Goal: Transaction & Acquisition: Download file/media

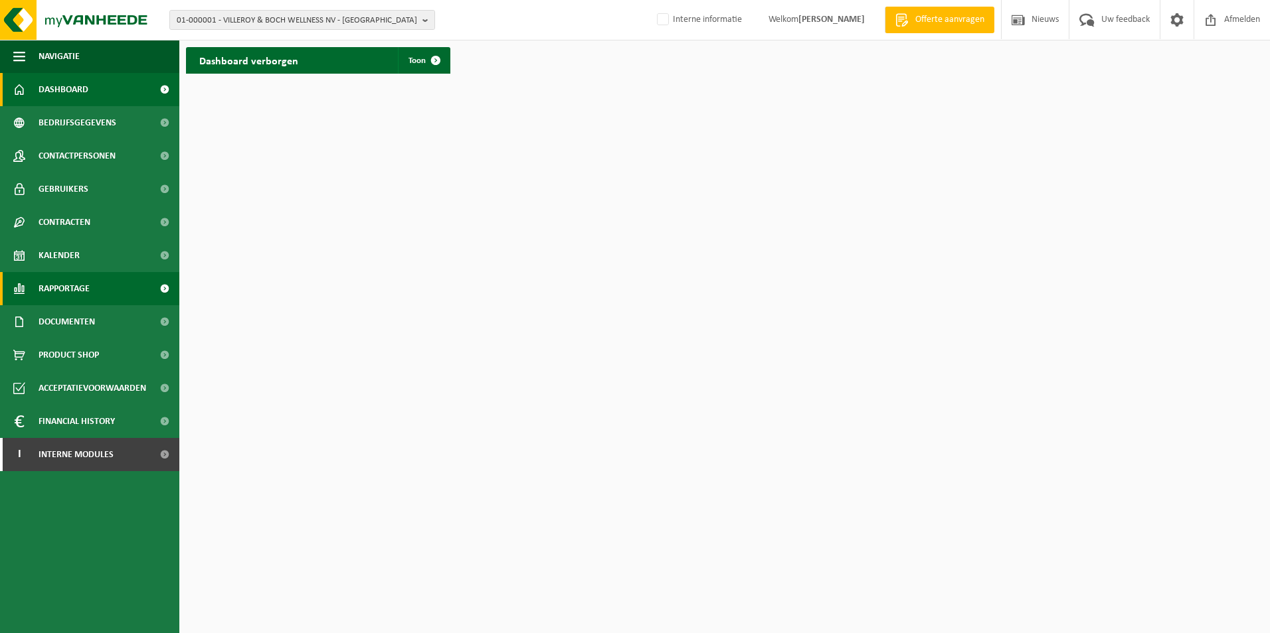
click at [168, 288] on span at bounding box center [164, 288] width 30 height 33
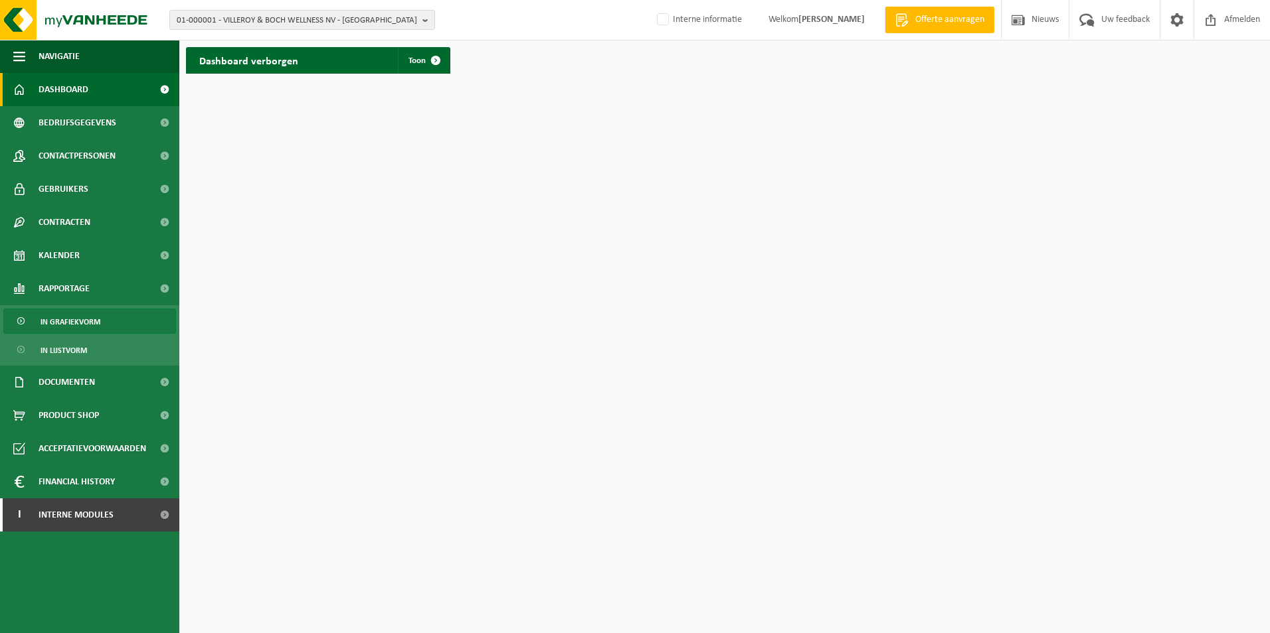
click at [97, 328] on span "In grafiekvorm" at bounding box center [71, 321] width 60 height 25
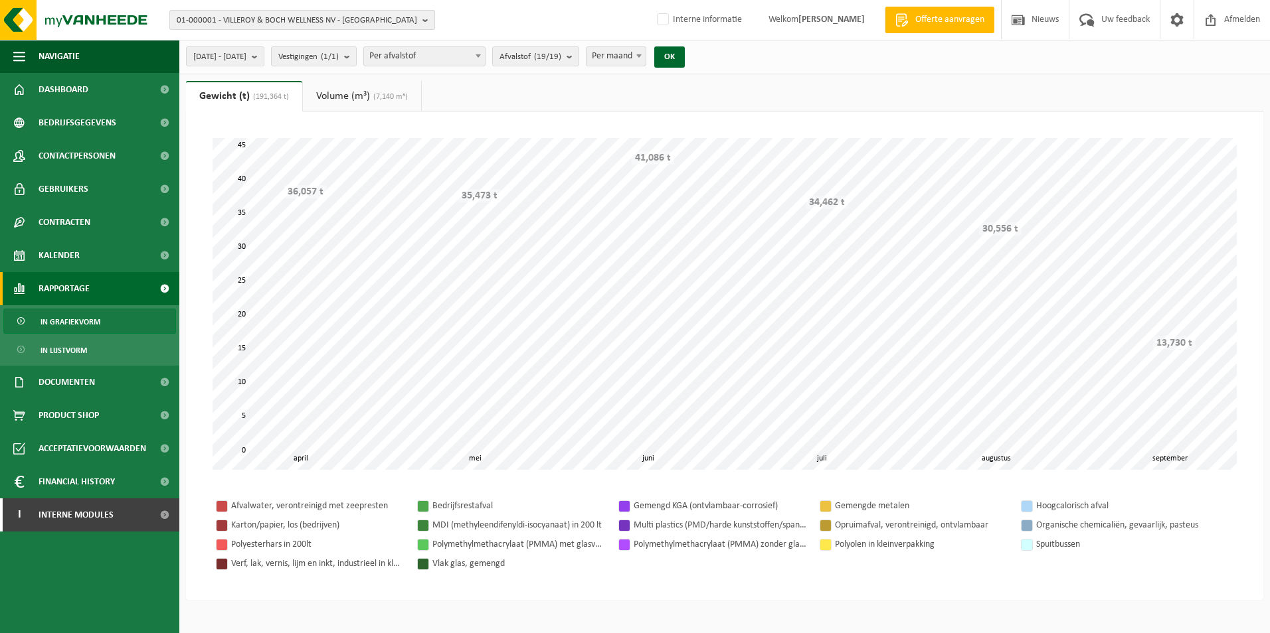
click at [293, 19] on span "01-000001 - VILLEROY & BOCH WELLNESS NV - [GEOGRAPHIC_DATA]" at bounding box center [297, 21] width 240 height 20
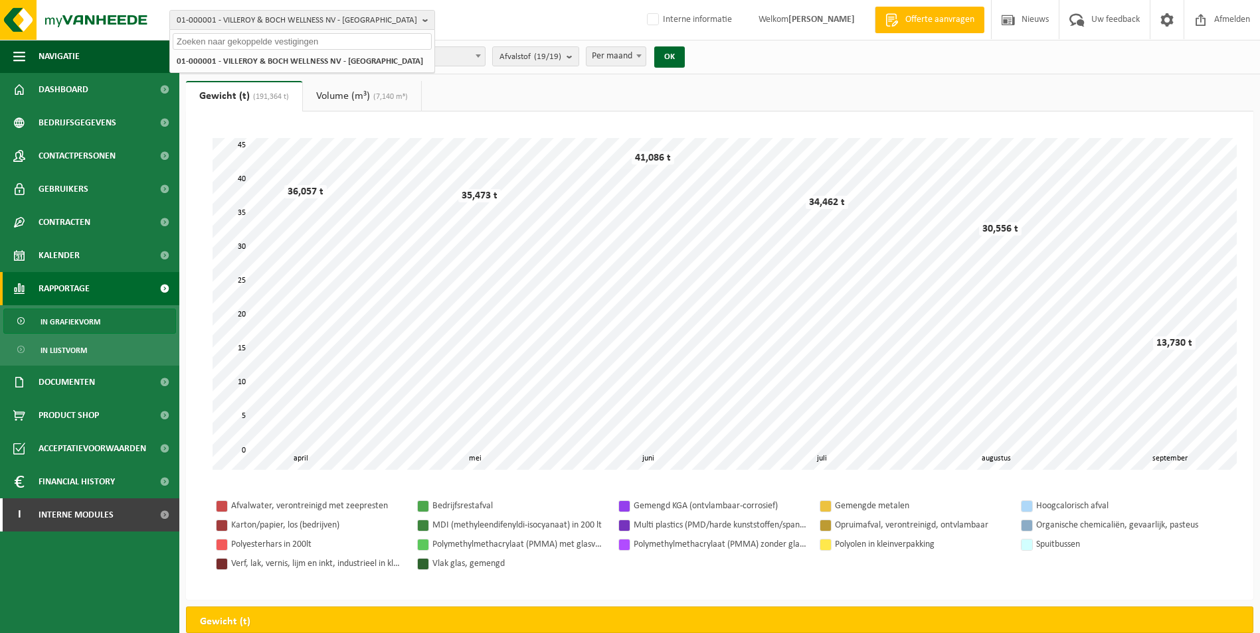
click at [297, 46] on input "text" at bounding box center [302, 41] width 259 height 17
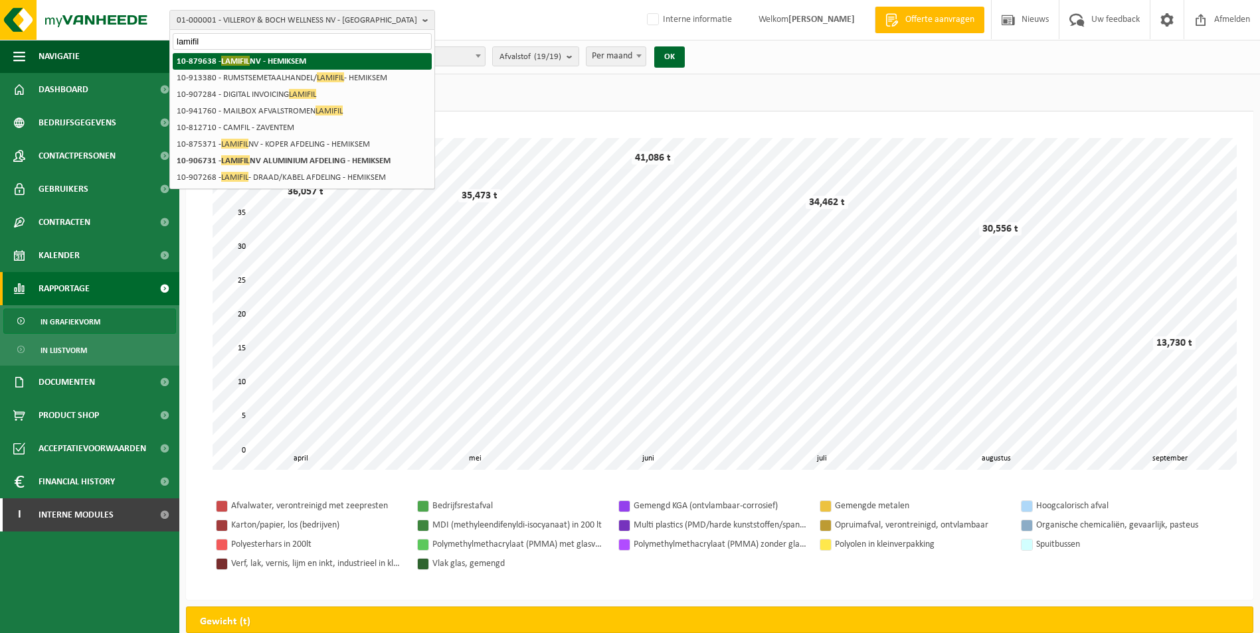
type input "lamifil"
click at [266, 61] on strong "10-879638 - LAMIFIL NV - HEMIKSEM" at bounding box center [241, 61] width 129 height 10
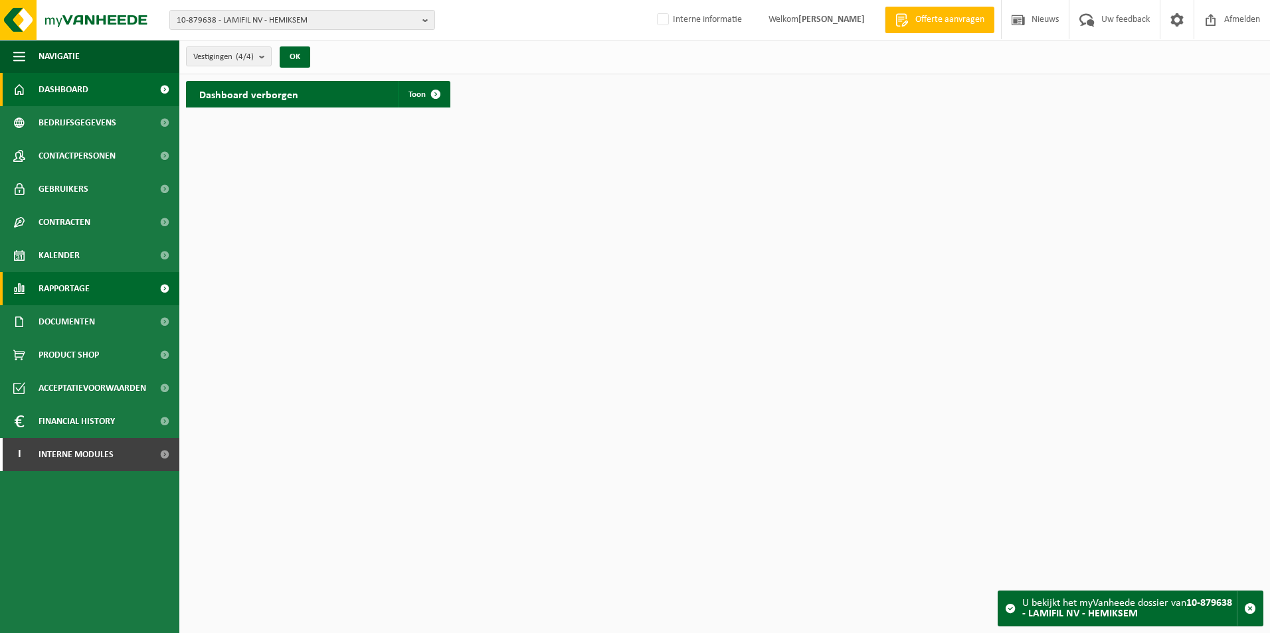
click at [152, 283] on span at bounding box center [164, 288] width 30 height 33
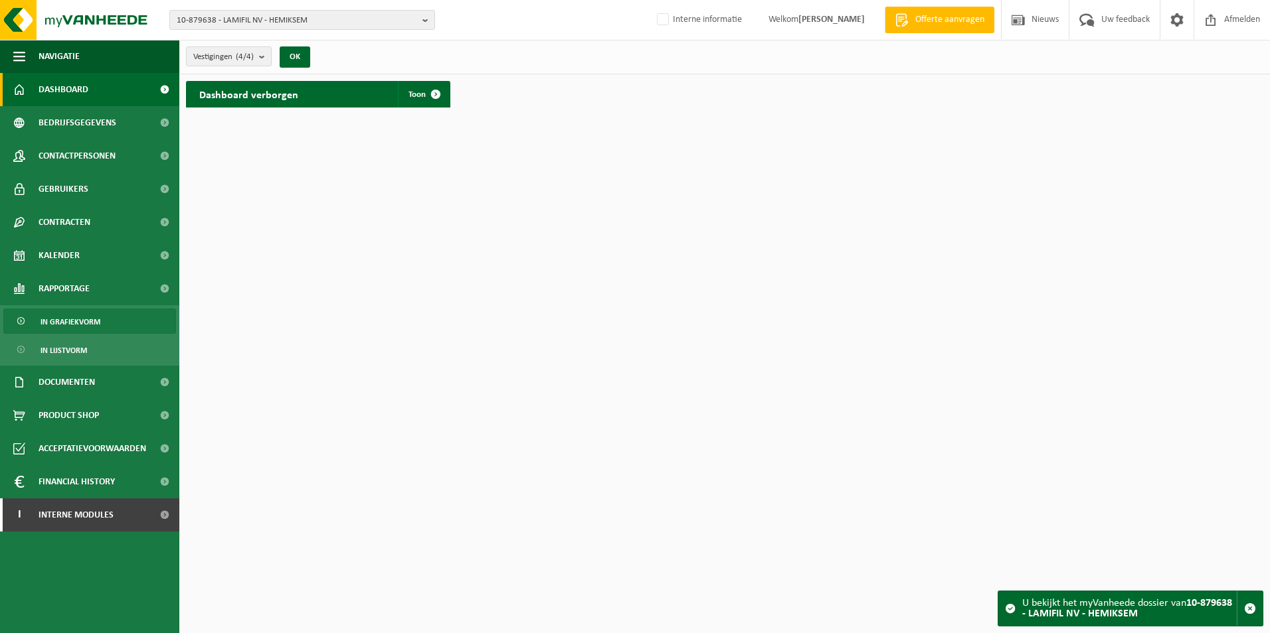
click at [104, 321] on link "In grafiekvorm" at bounding box center [89, 321] width 173 height 25
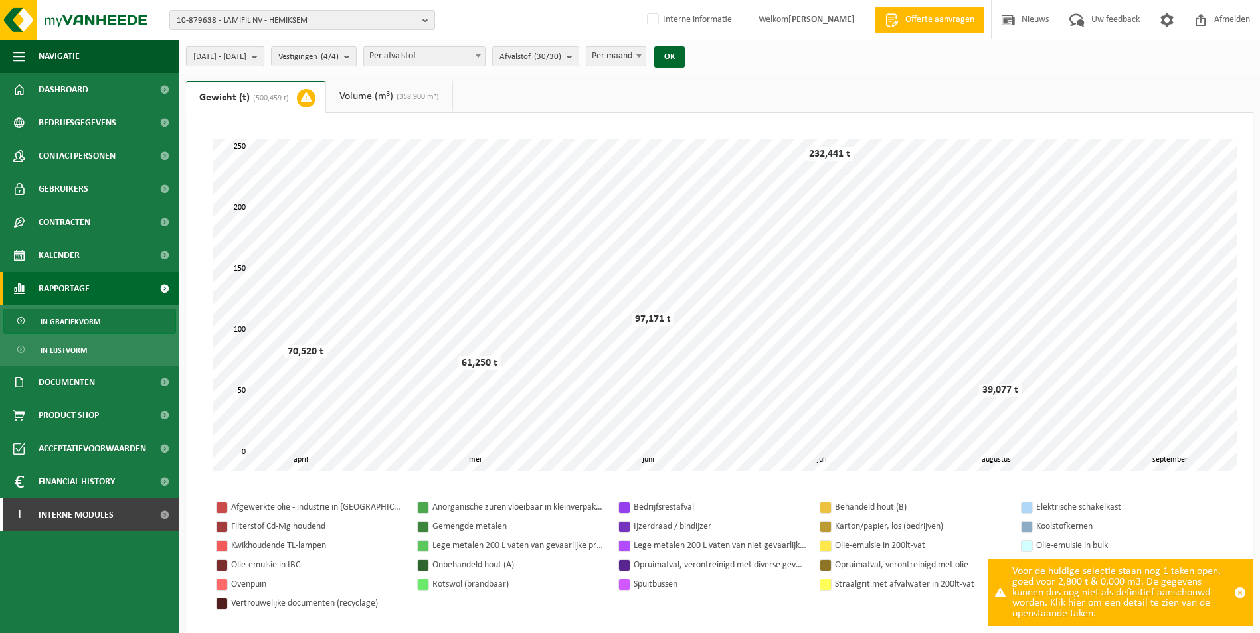
click at [246, 58] on span "2025-04-01 - 2025-09-10" at bounding box center [219, 57] width 53 height 20
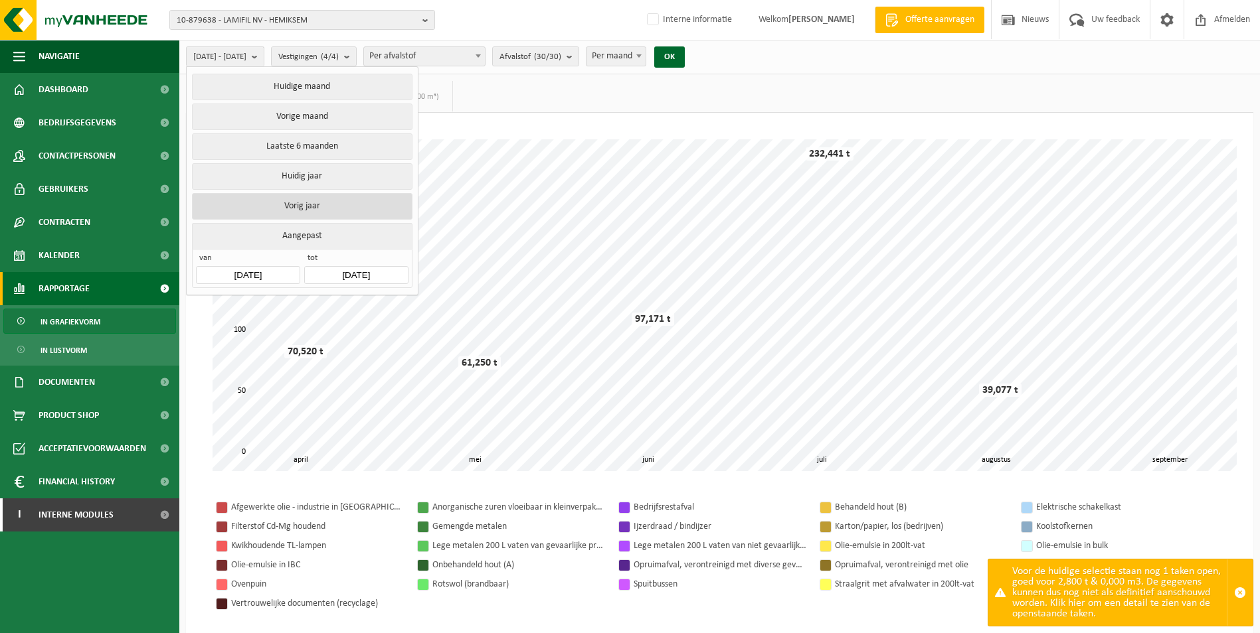
click at [342, 208] on button "Vorig jaar" at bounding box center [302, 206] width 220 height 27
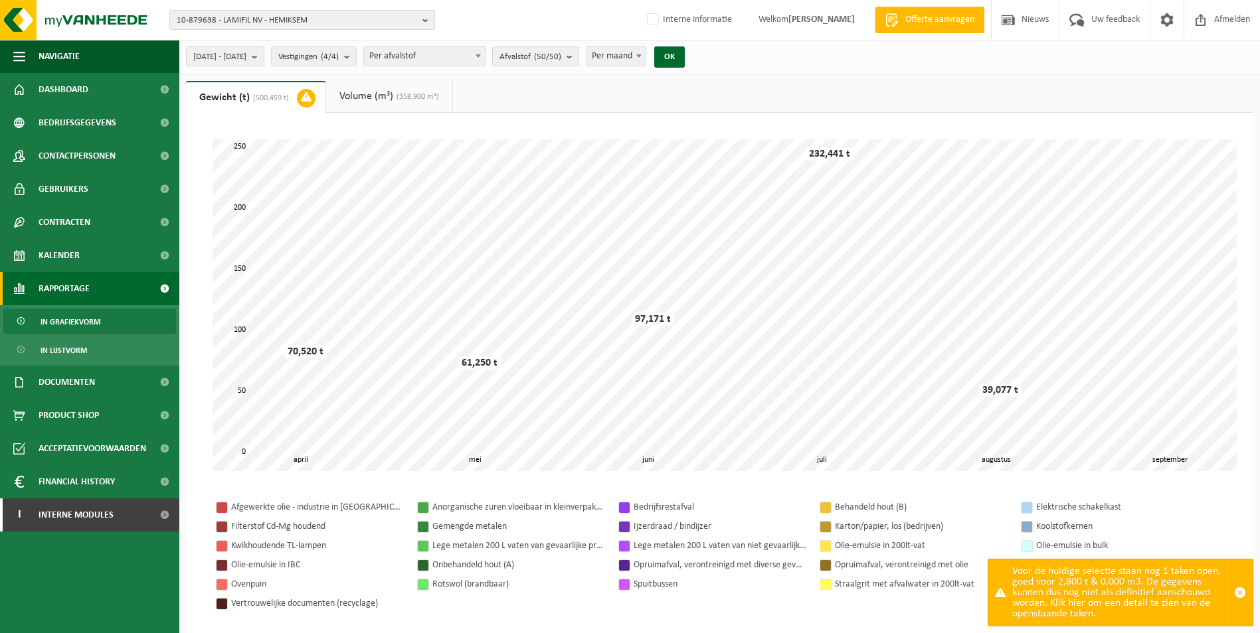
click at [578, 56] on b "submit" at bounding box center [572, 56] width 12 height 19
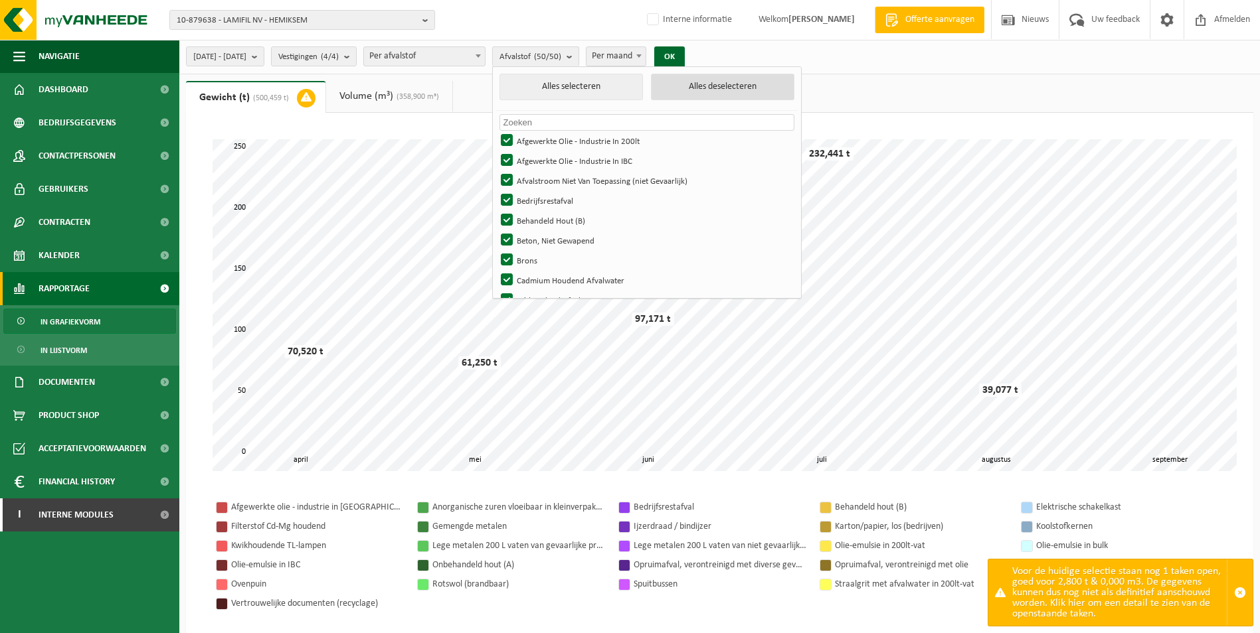
drag, startPoint x: 762, startPoint y: 84, endPoint x: 739, endPoint y: 104, distance: 30.1
click at [761, 84] on button "Alles deselecteren" at bounding box center [722, 87] width 143 height 27
checkbox input "false"
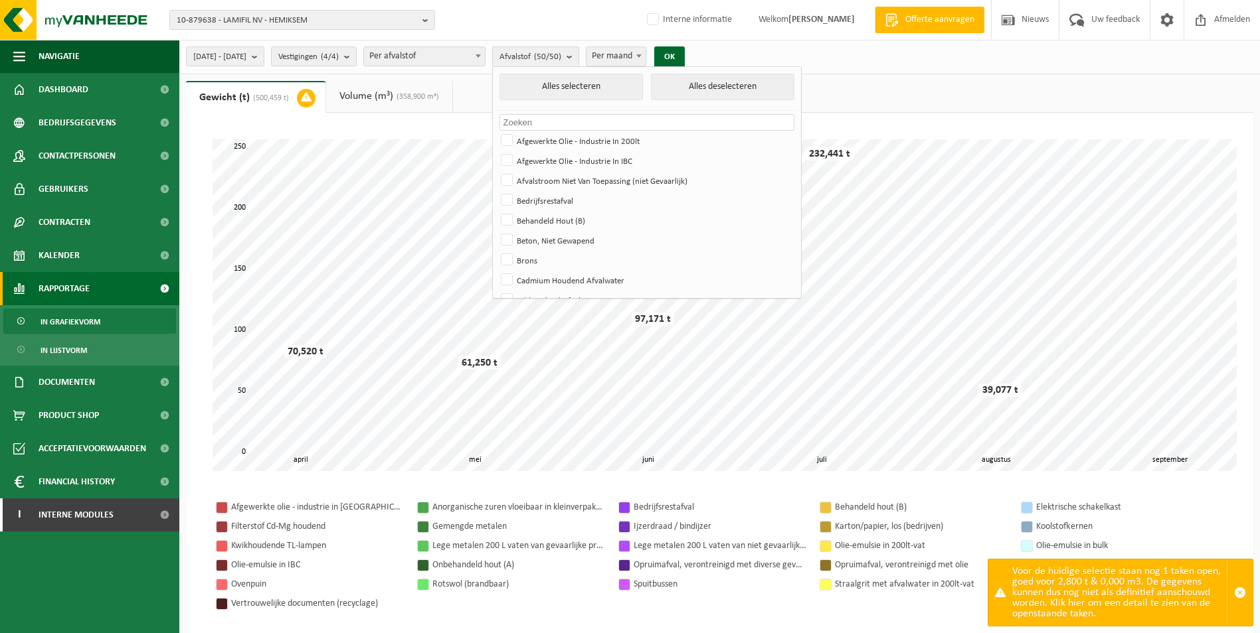
checkbox input "false"
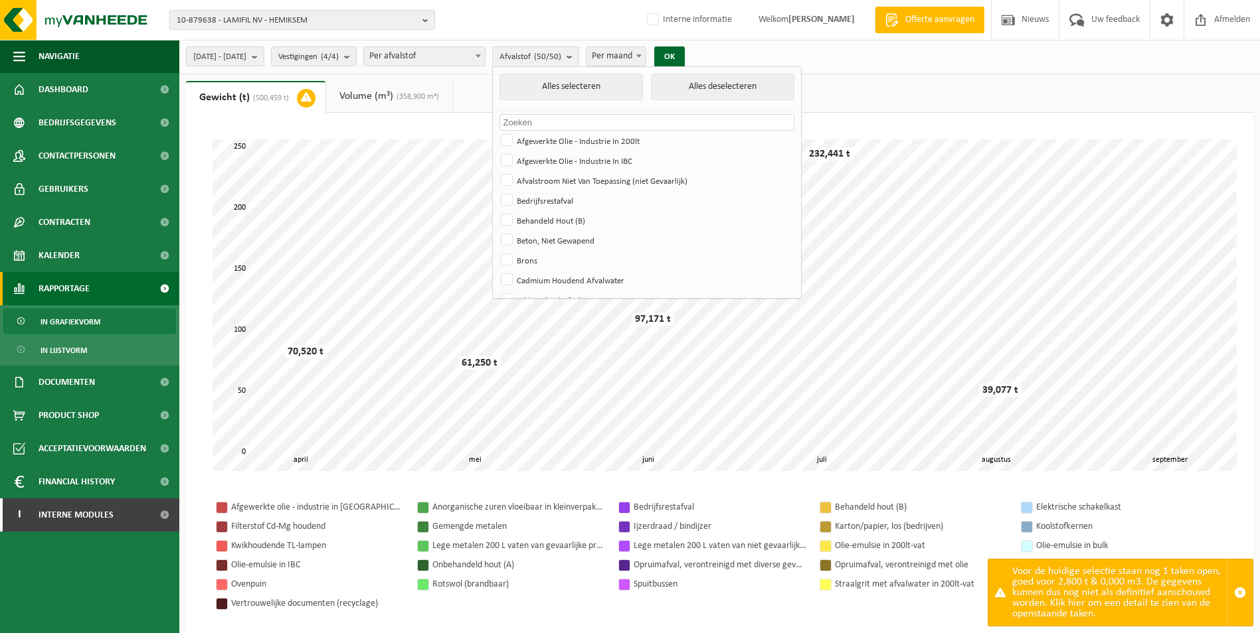
checkbox input "false"
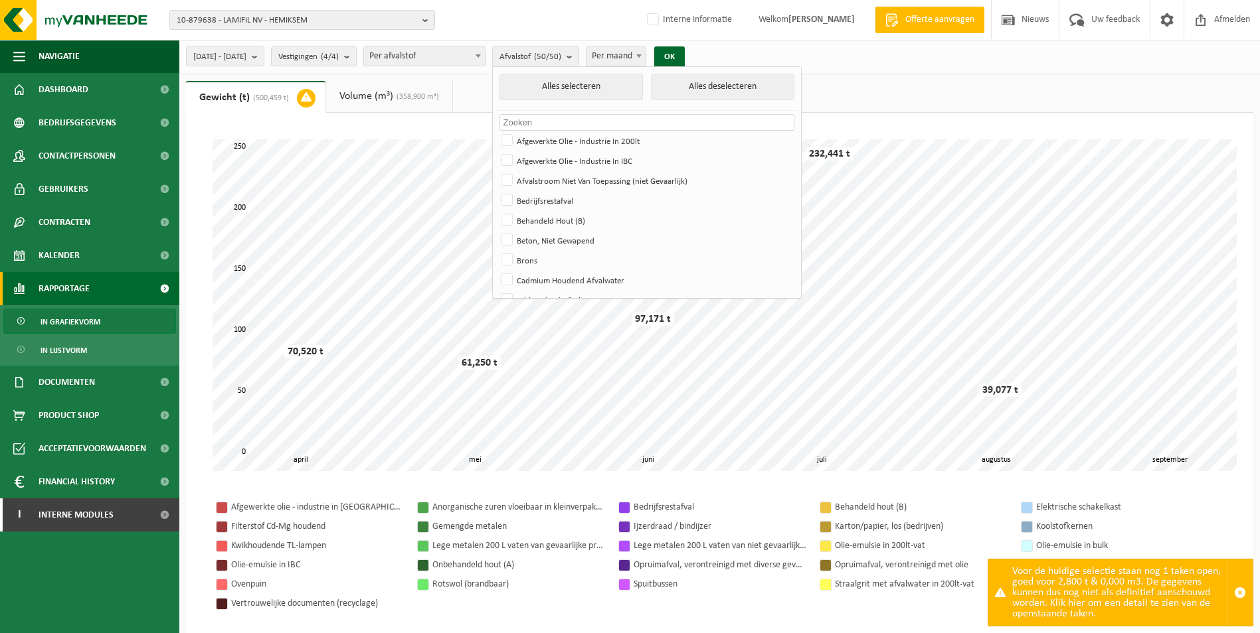
checkbox input "false"
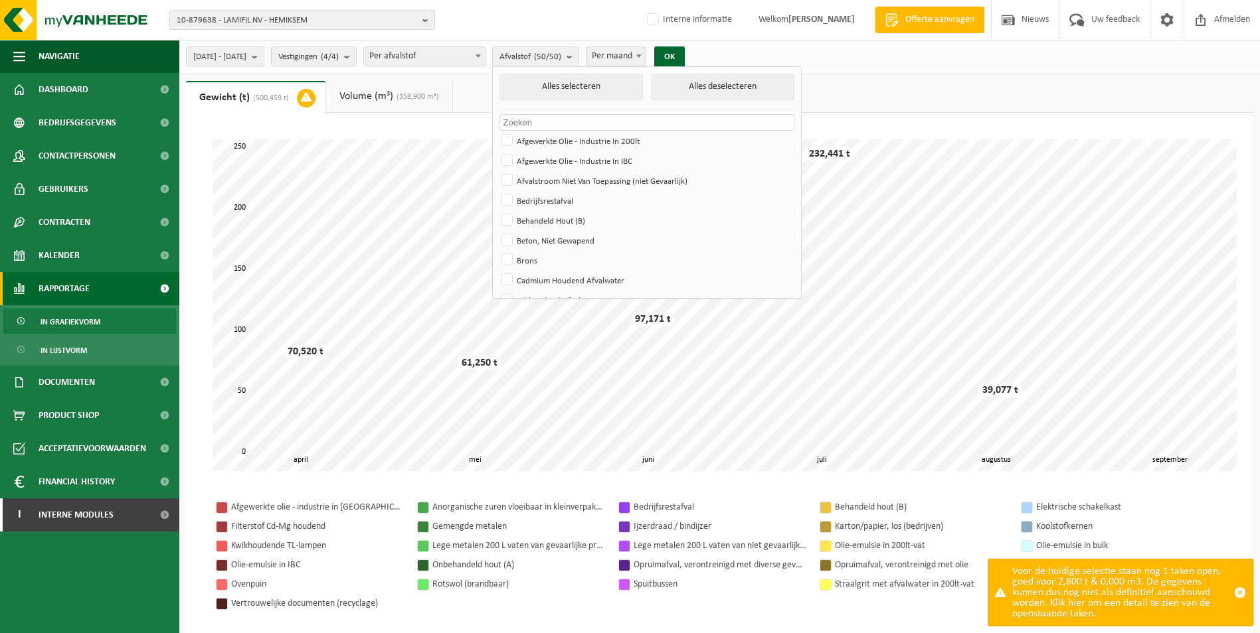
checkbox input "false"
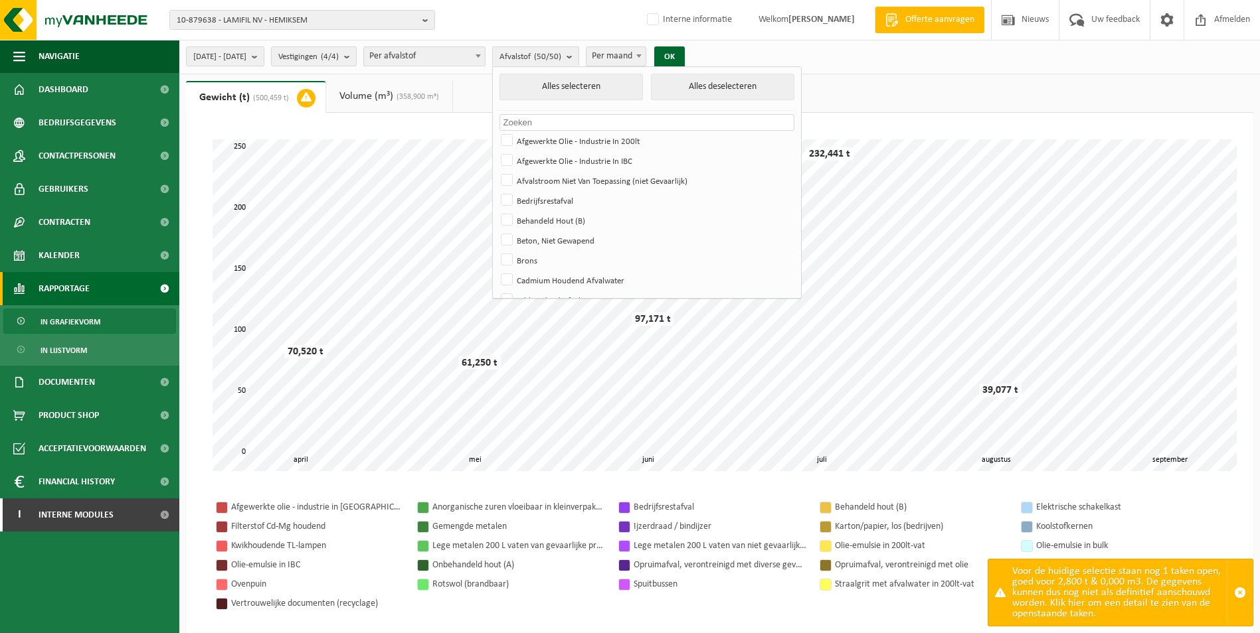
checkbox input "false"
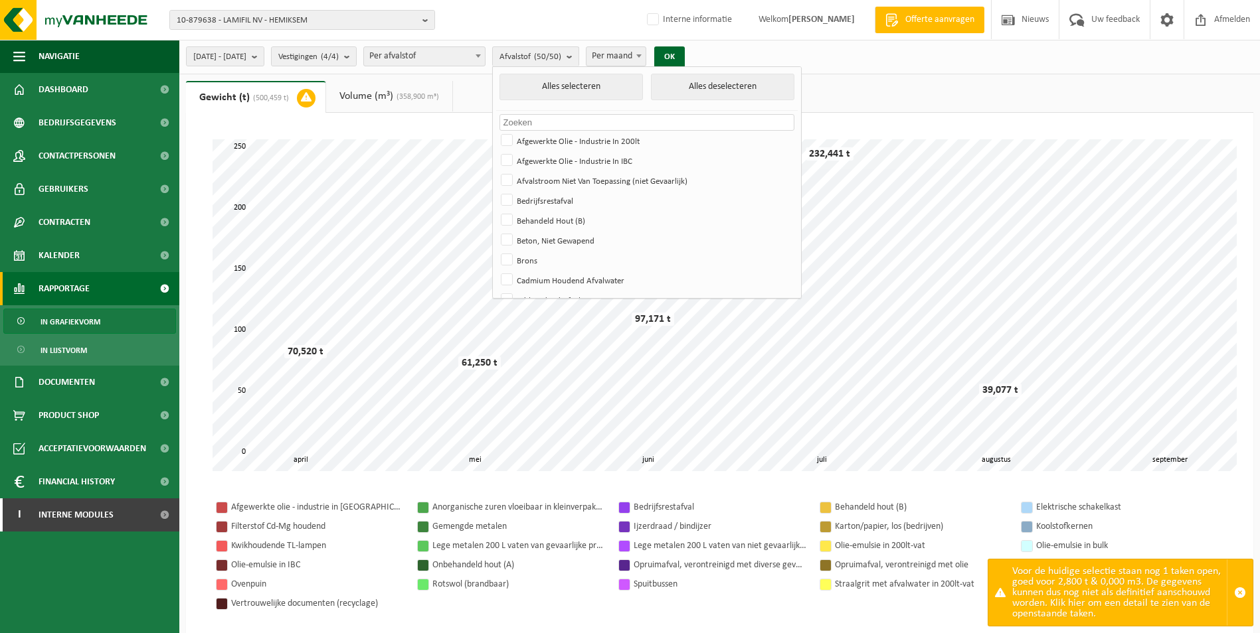
checkbox input "false"
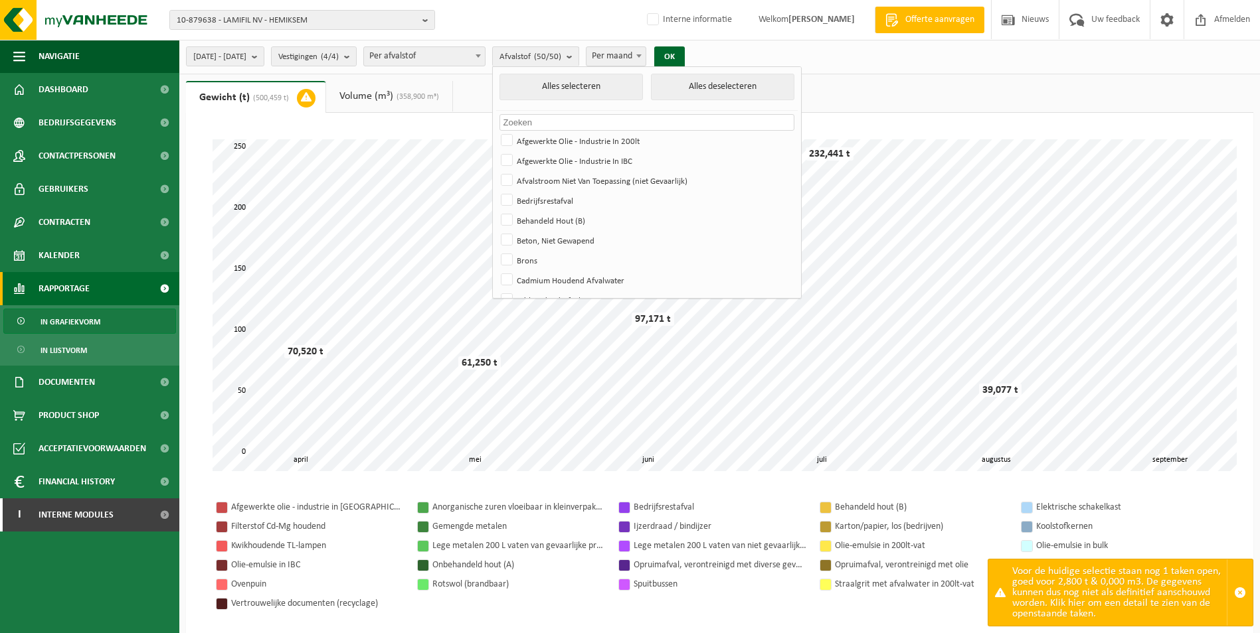
checkbox input "false"
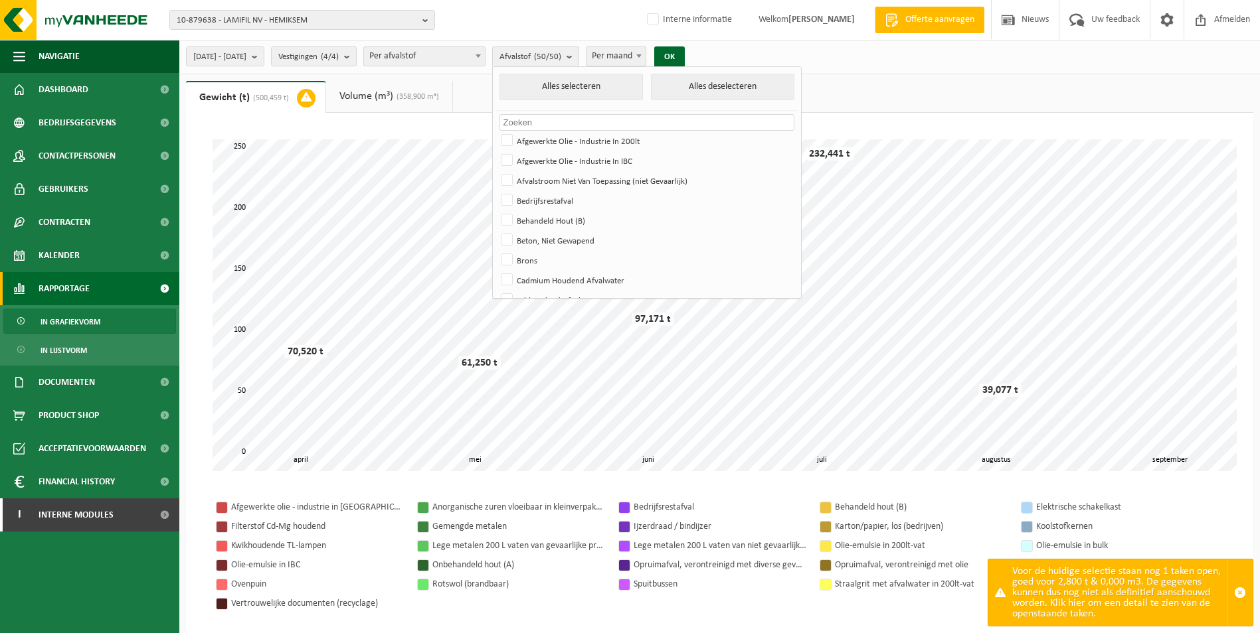
checkbox input "false"
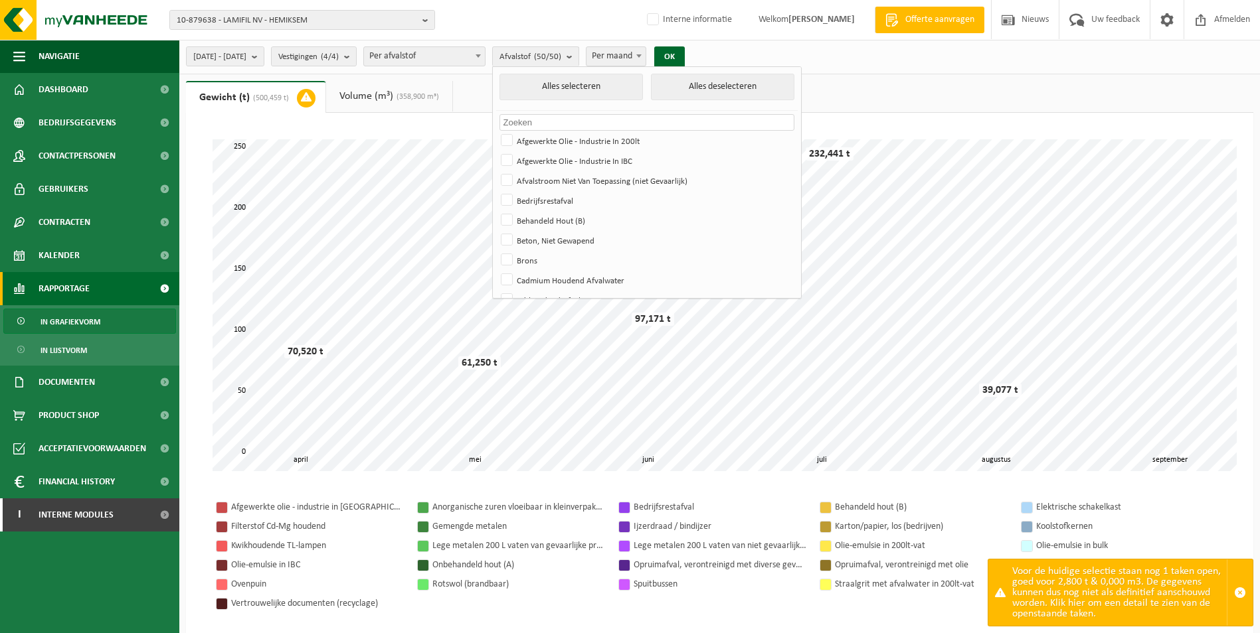
checkbox input "false"
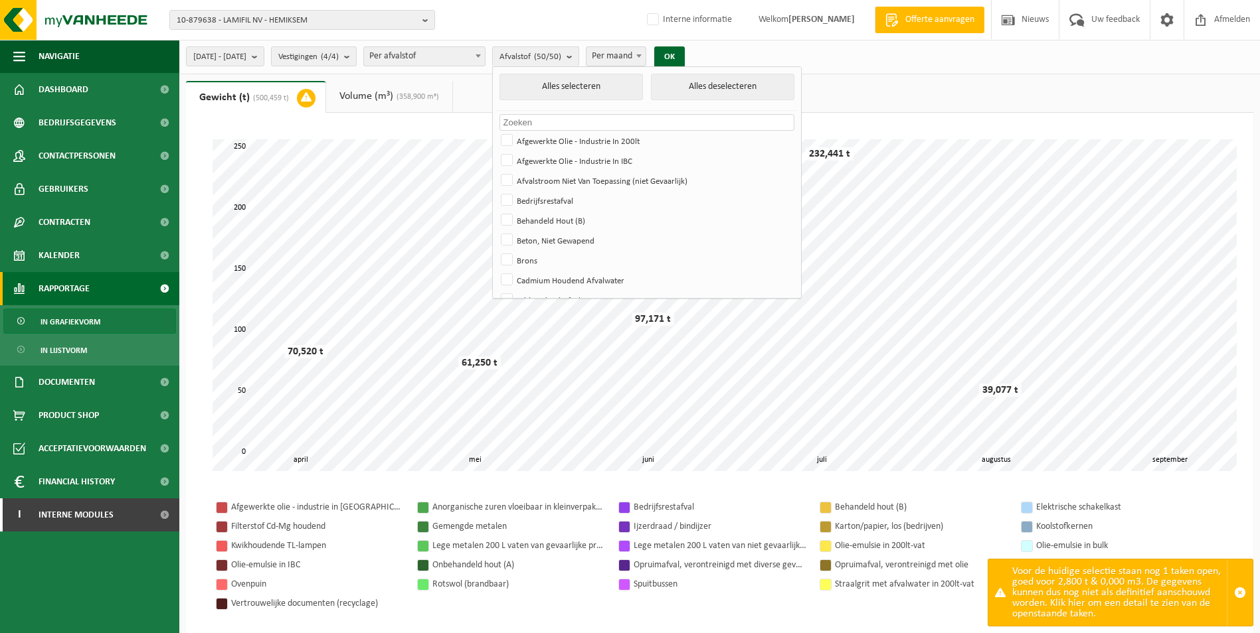
checkbox input "false"
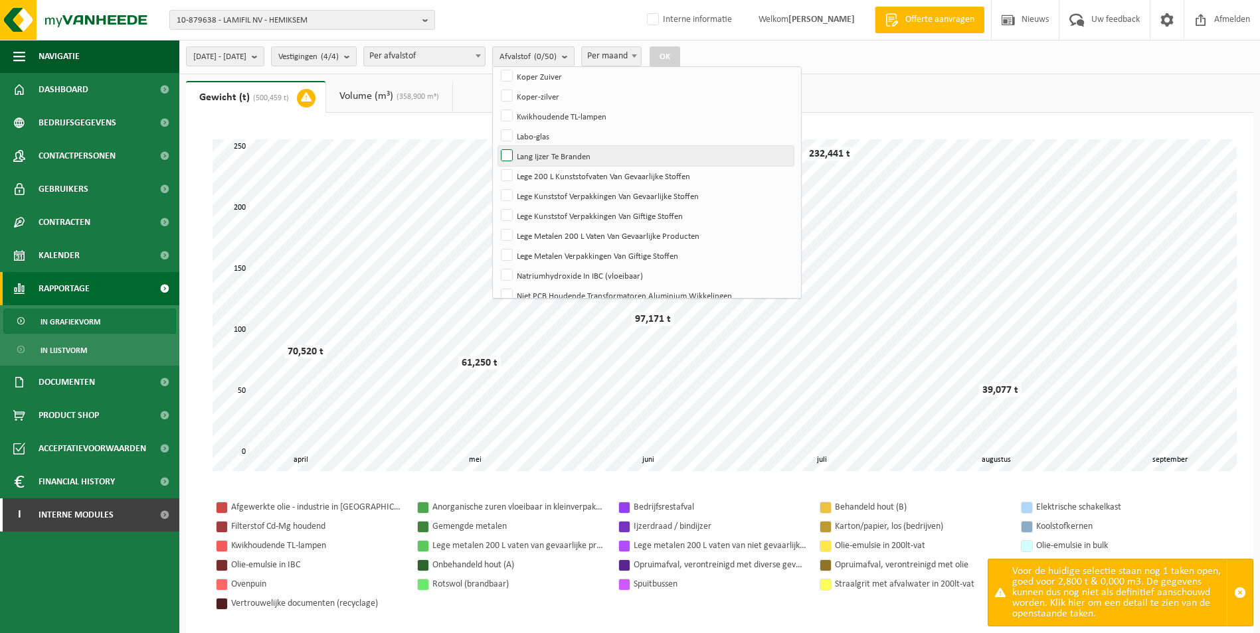
scroll to position [436, 0]
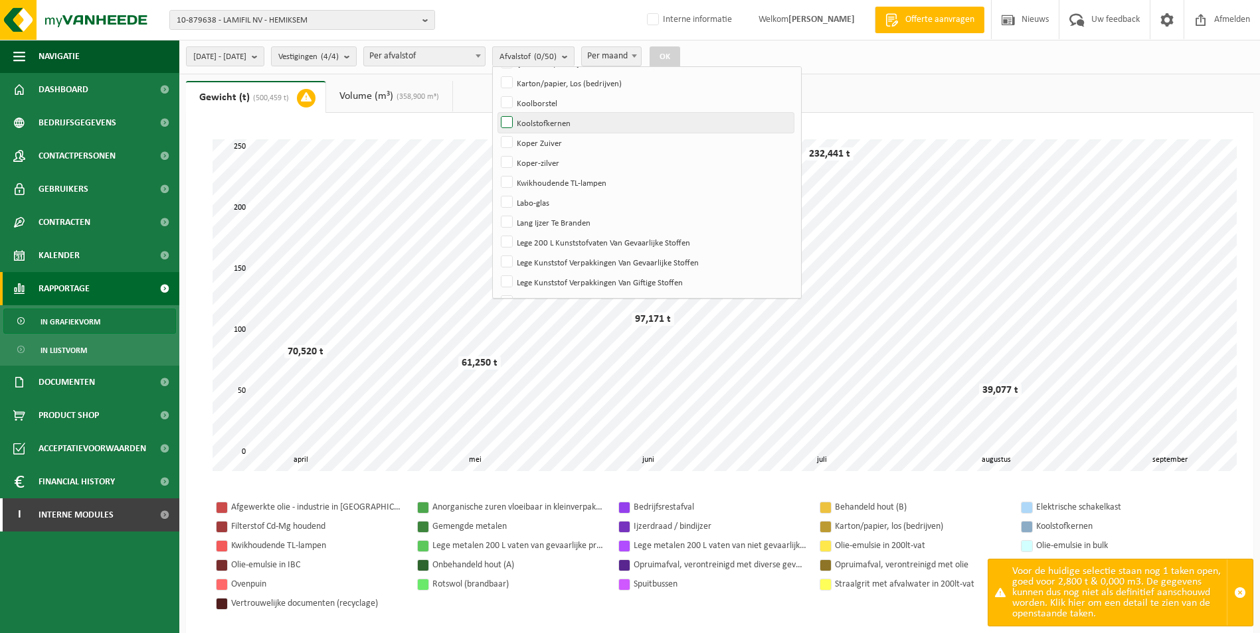
click at [545, 124] on label "Koolstofkernen" at bounding box center [645, 123] width 295 height 20
click at [496, 113] on input "Koolstofkernen" at bounding box center [495, 112] width 1 height 1
checkbox input "true"
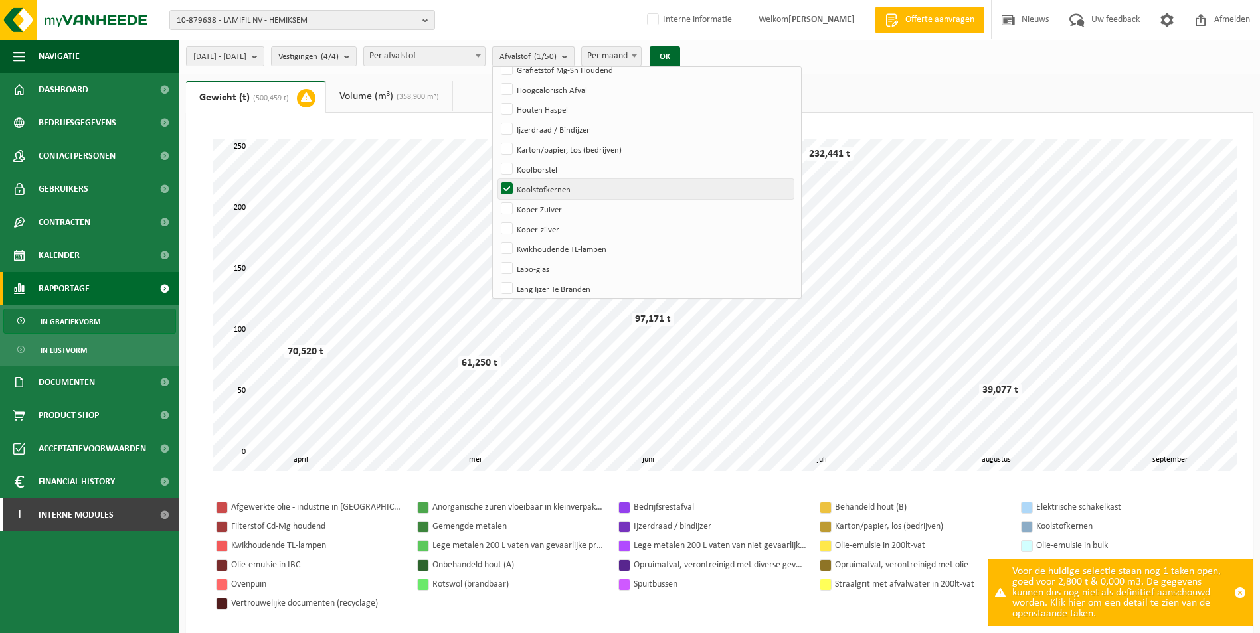
scroll to position [303, 0]
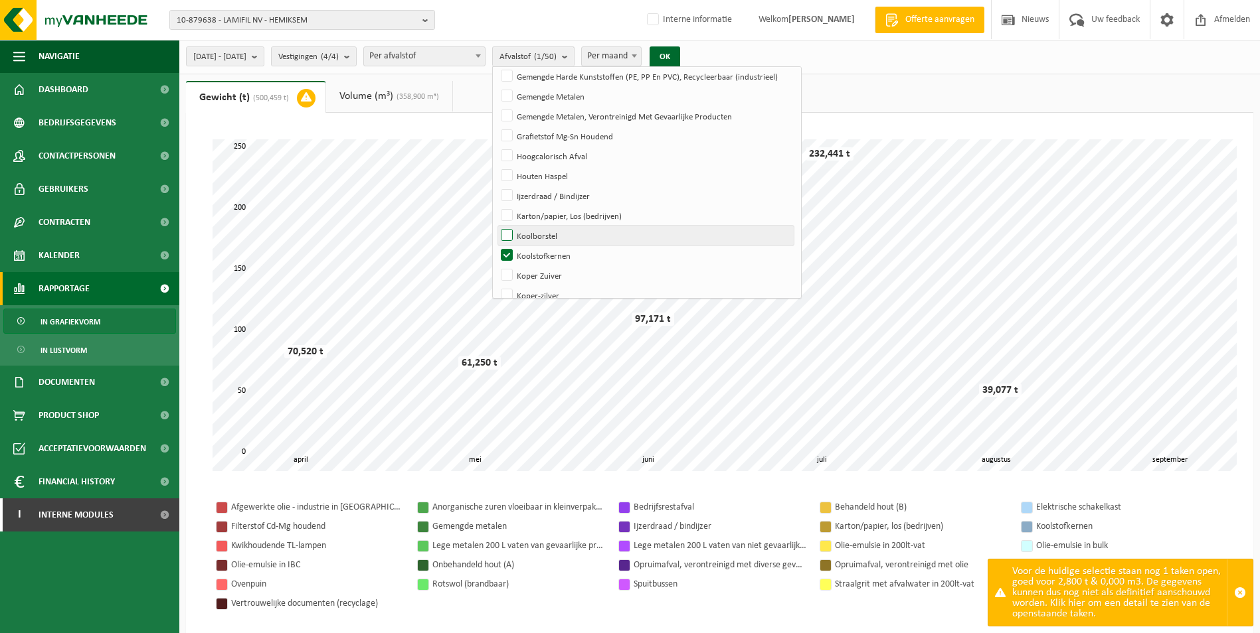
click at [545, 238] on label "Koolborstel" at bounding box center [645, 236] width 295 height 20
click at [496, 226] on input "Koolborstel" at bounding box center [495, 225] width 1 height 1
click at [544, 234] on label "Koolborstel" at bounding box center [645, 236] width 295 height 20
click at [496, 226] on input "Koolborstel" at bounding box center [495, 225] width 1 height 1
checkbox input "false"
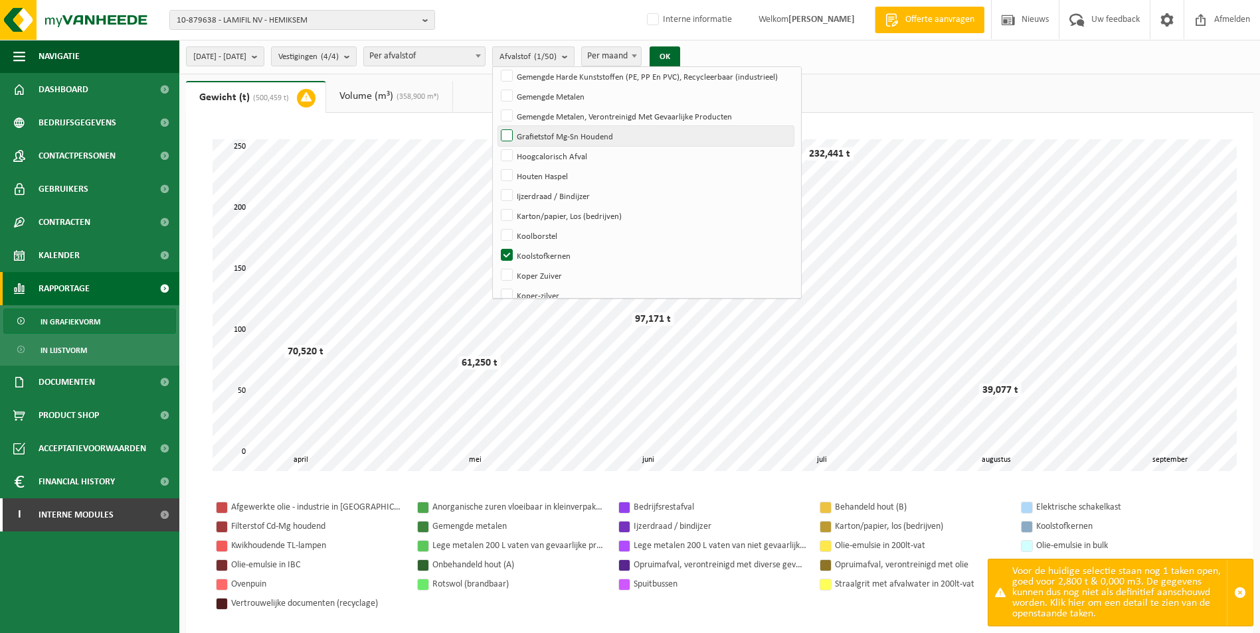
click at [545, 137] on label "Grafietstof Mg-Sn Houdend" at bounding box center [645, 136] width 295 height 20
click at [496, 126] on input "Grafietstof Mg-Sn Houdend" at bounding box center [495, 126] width 1 height 1
click at [680, 56] on button "OK" at bounding box center [664, 56] width 31 height 21
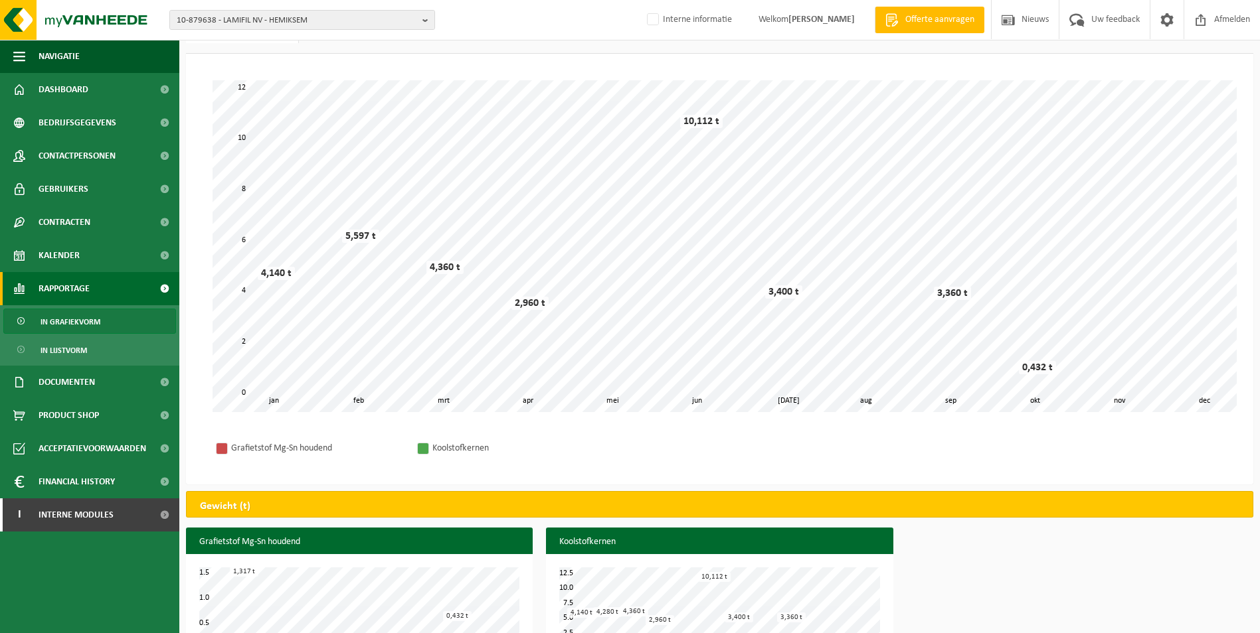
scroll to position [0, 0]
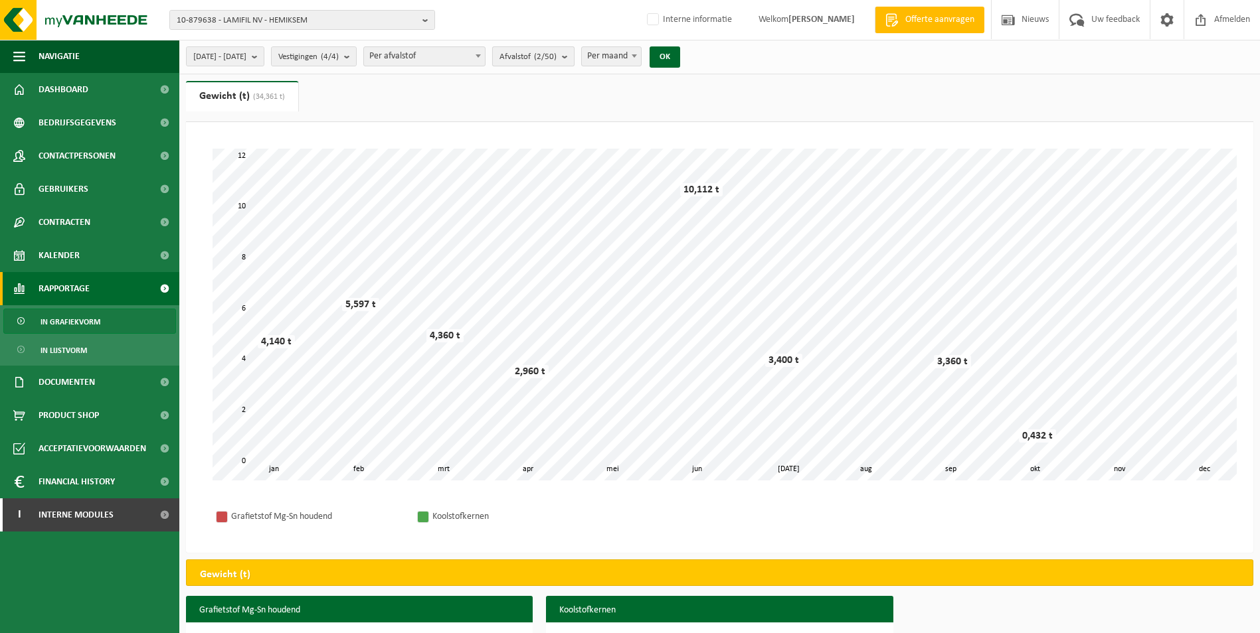
click at [574, 50] on b "submit" at bounding box center [568, 56] width 12 height 19
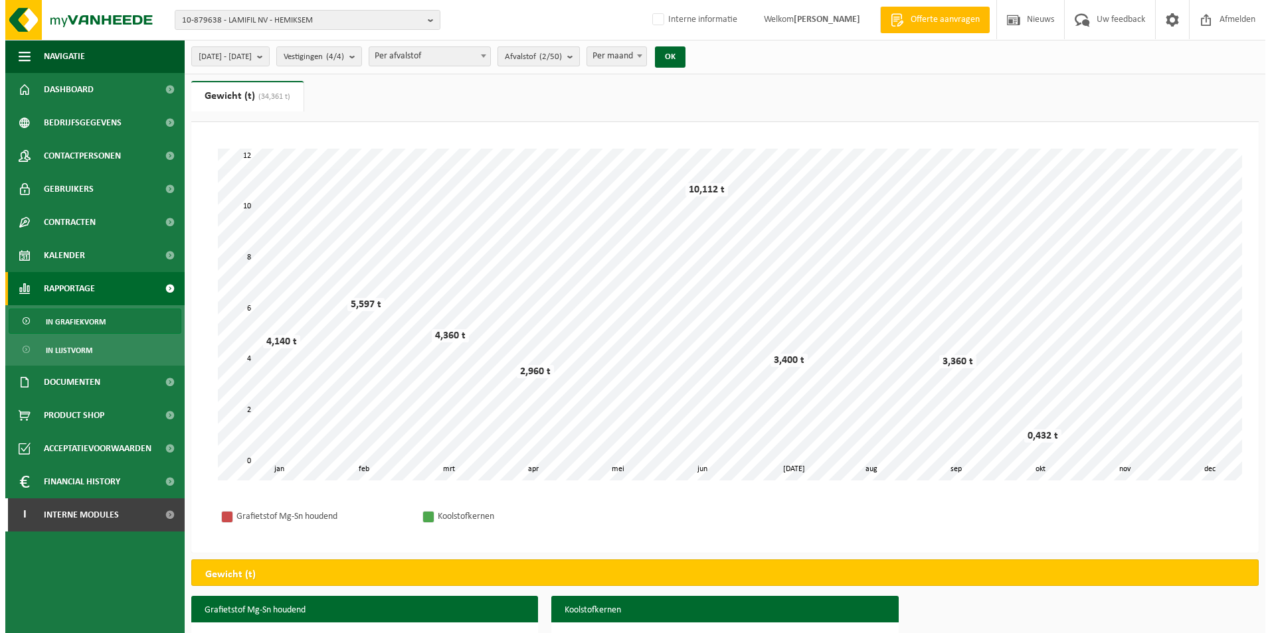
scroll to position [304, 0]
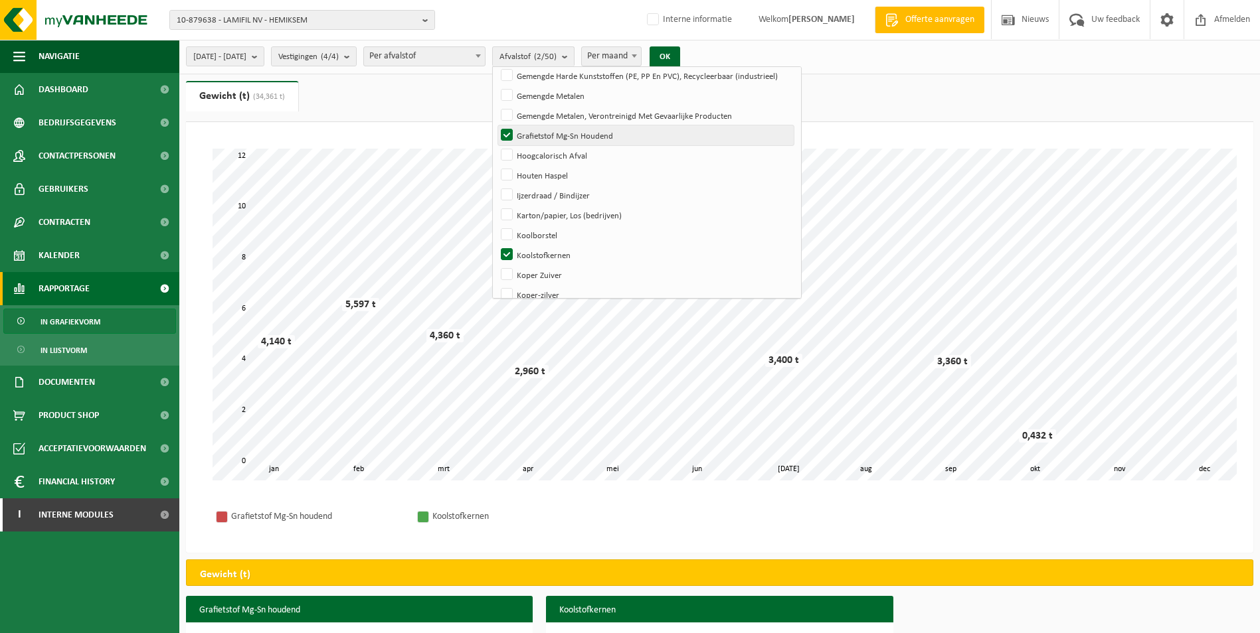
click at [543, 132] on label "Grafietstof Mg-Sn Houdend" at bounding box center [645, 136] width 295 height 20
click at [496, 126] on input "Grafietstof Mg-Sn Houdend" at bounding box center [495, 125] width 1 height 1
checkbox input "false"
drag, startPoint x: 706, startPoint y: 55, endPoint x: 746, endPoint y: 89, distance: 52.8
click at [680, 55] on button "OK" at bounding box center [664, 56] width 31 height 21
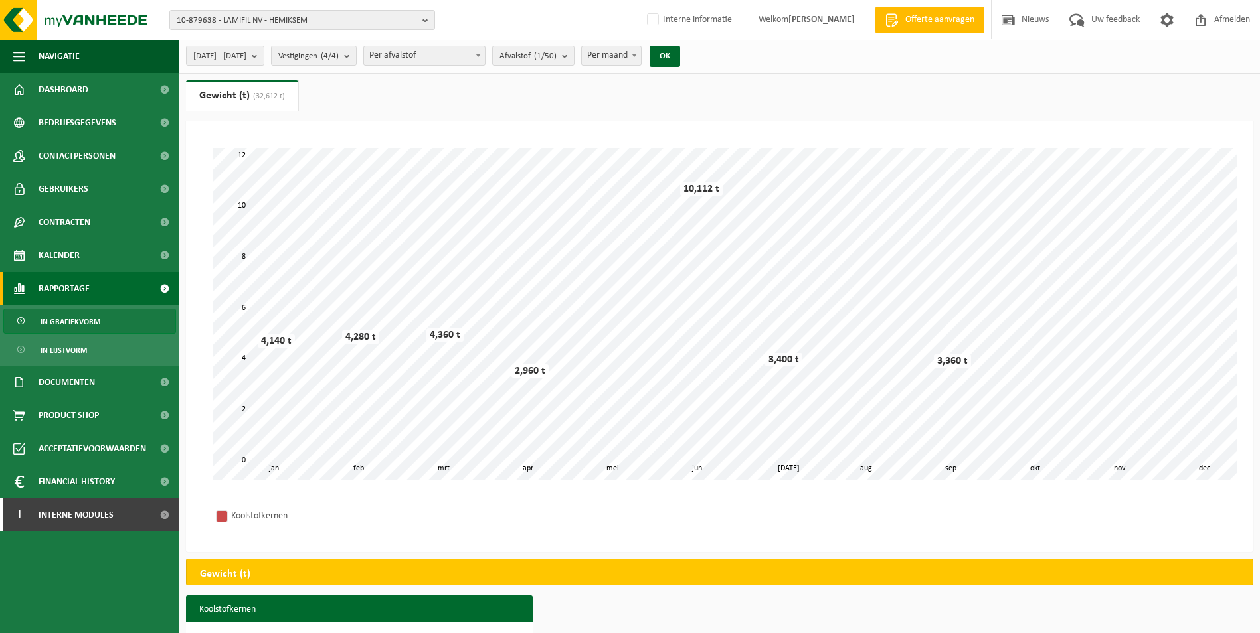
scroll to position [0, 0]
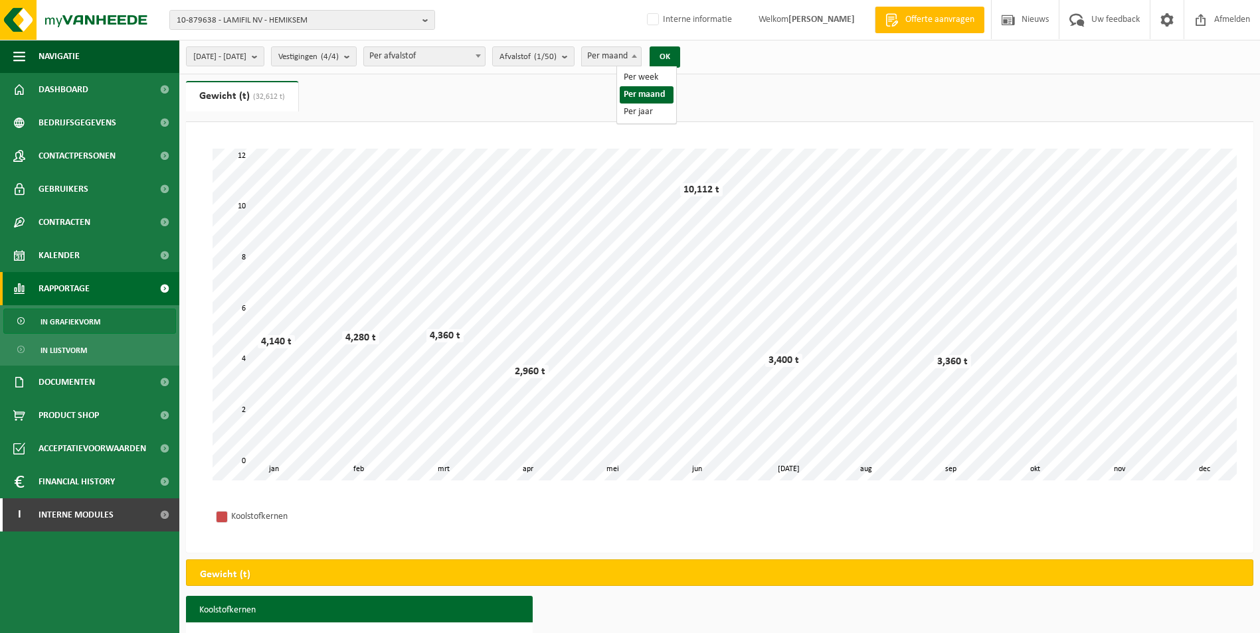
click at [641, 53] on span at bounding box center [634, 55] width 13 height 17
select select "1"
click at [680, 59] on button "OK" at bounding box center [664, 56] width 31 height 21
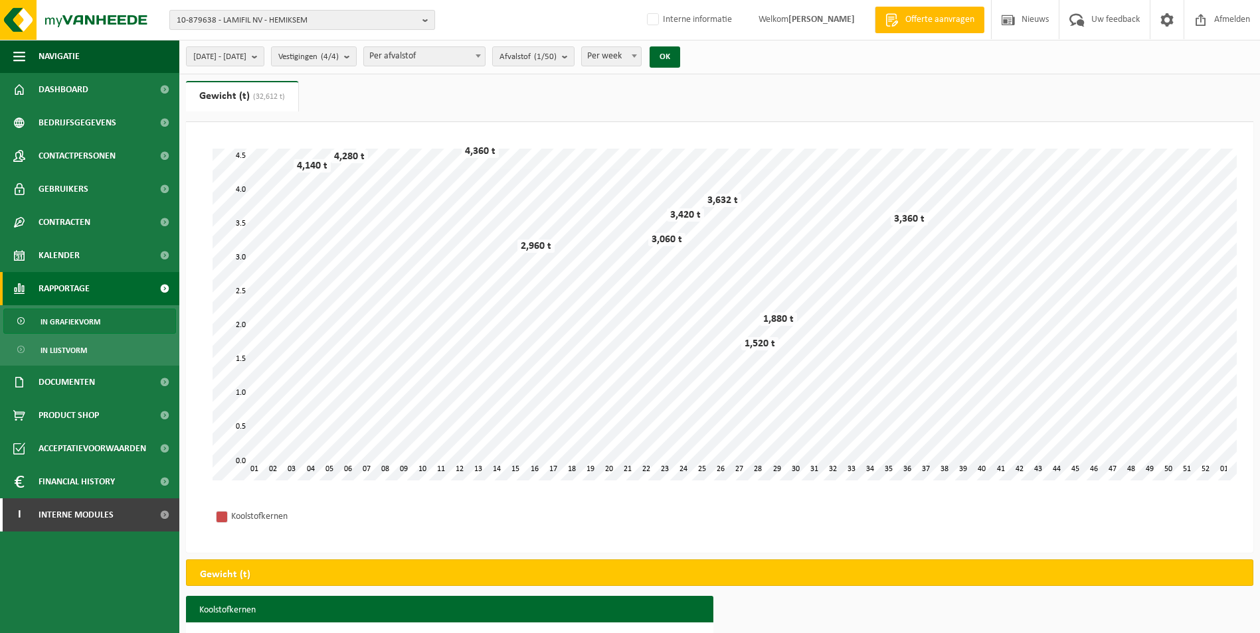
click at [303, 25] on span "10-879638 - LAMIFIL NV - HEMIKSEM" at bounding box center [297, 21] width 240 height 20
click at [163, 382] on span at bounding box center [164, 382] width 30 height 33
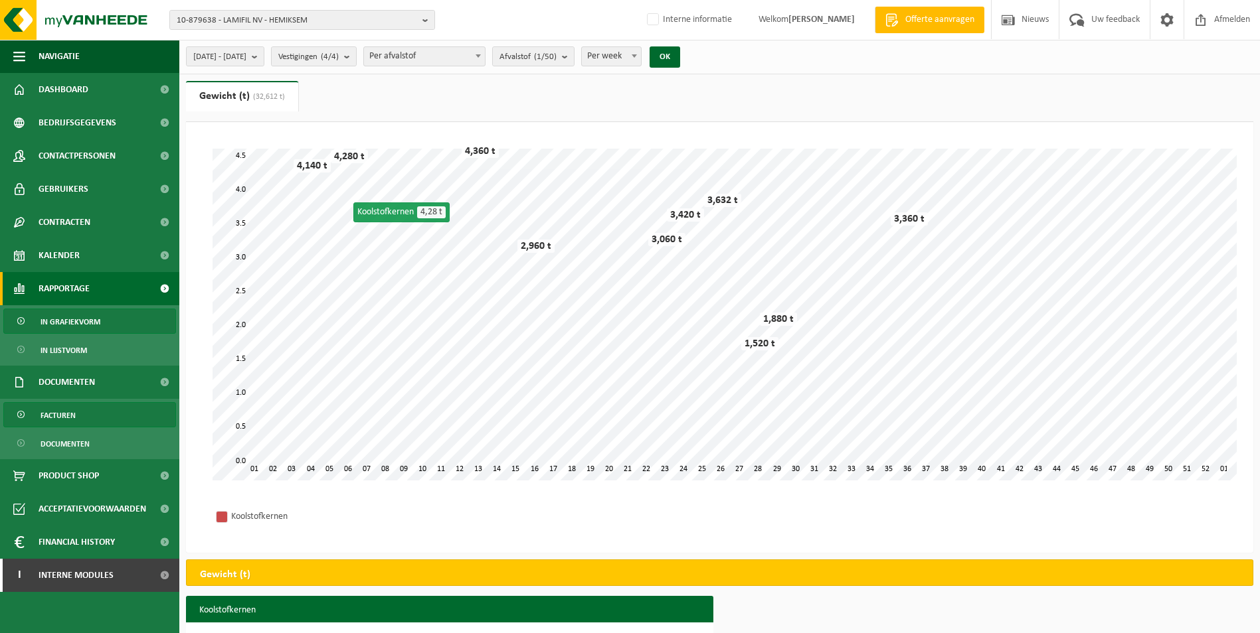
click at [88, 418] on link "Facturen" at bounding box center [89, 414] width 173 height 25
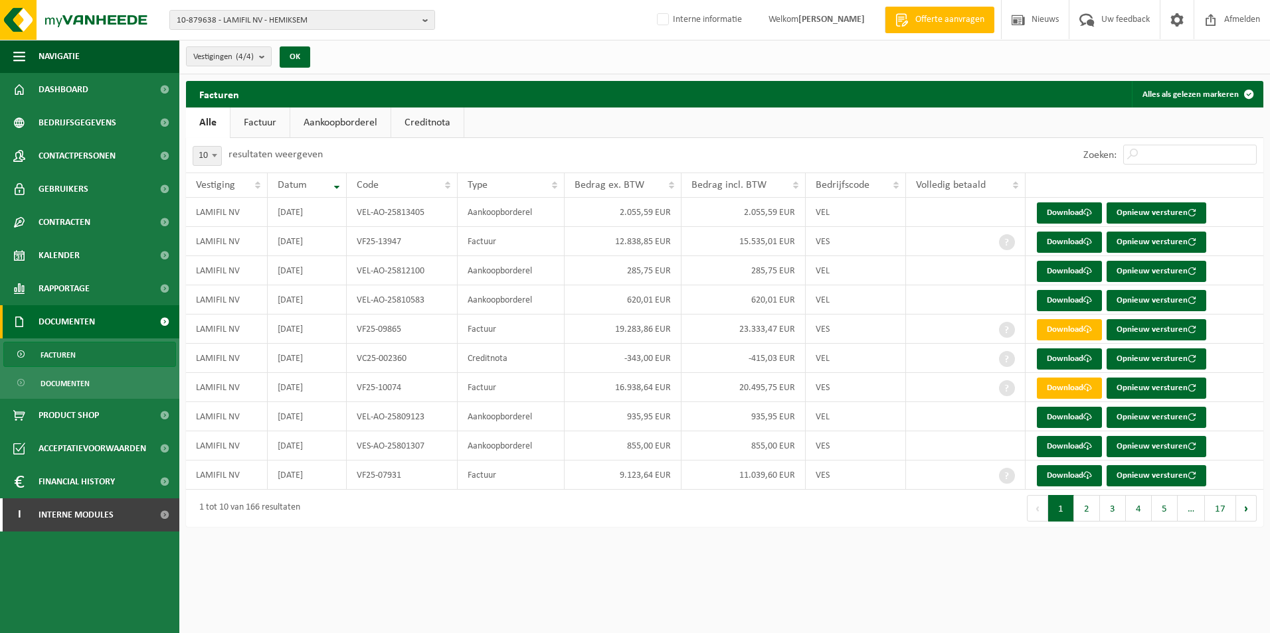
click at [252, 122] on link "Factuur" at bounding box center [259, 123] width 59 height 31
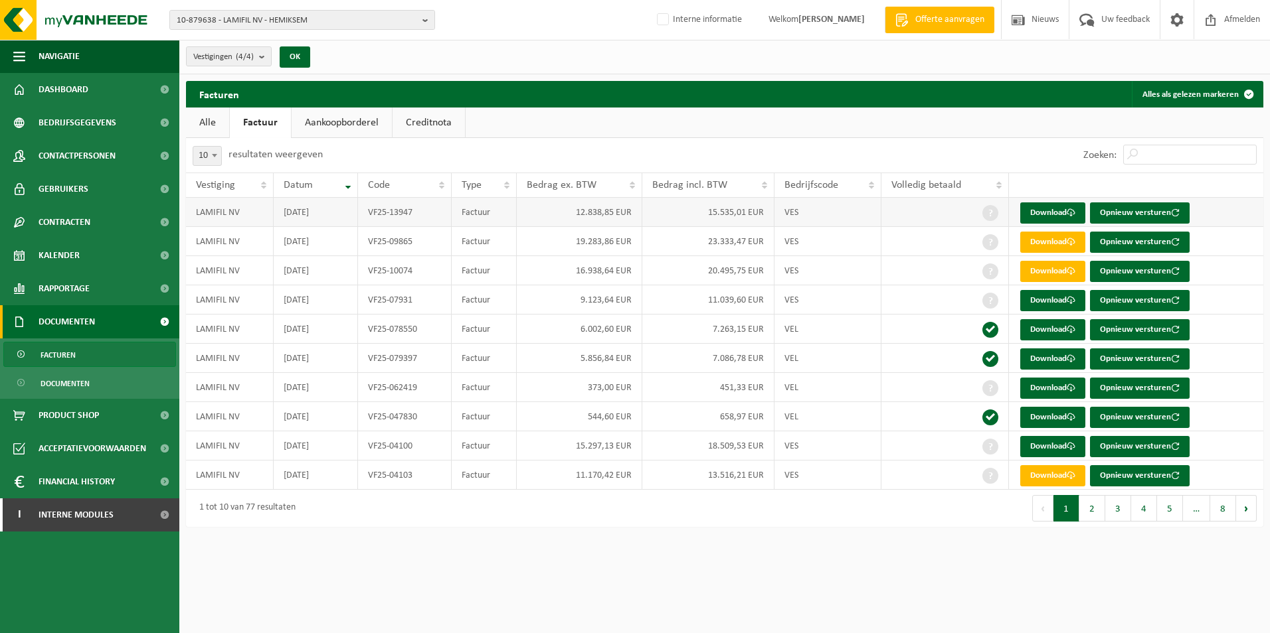
click at [533, 209] on td "12.838,85 EUR" at bounding box center [580, 212] width 126 height 29
click at [1049, 209] on link "Download" at bounding box center [1052, 213] width 65 height 21
click at [1065, 244] on link "Download" at bounding box center [1052, 242] width 65 height 21
click at [1055, 272] on link "Download" at bounding box center [1052, 271] width 65 height 21
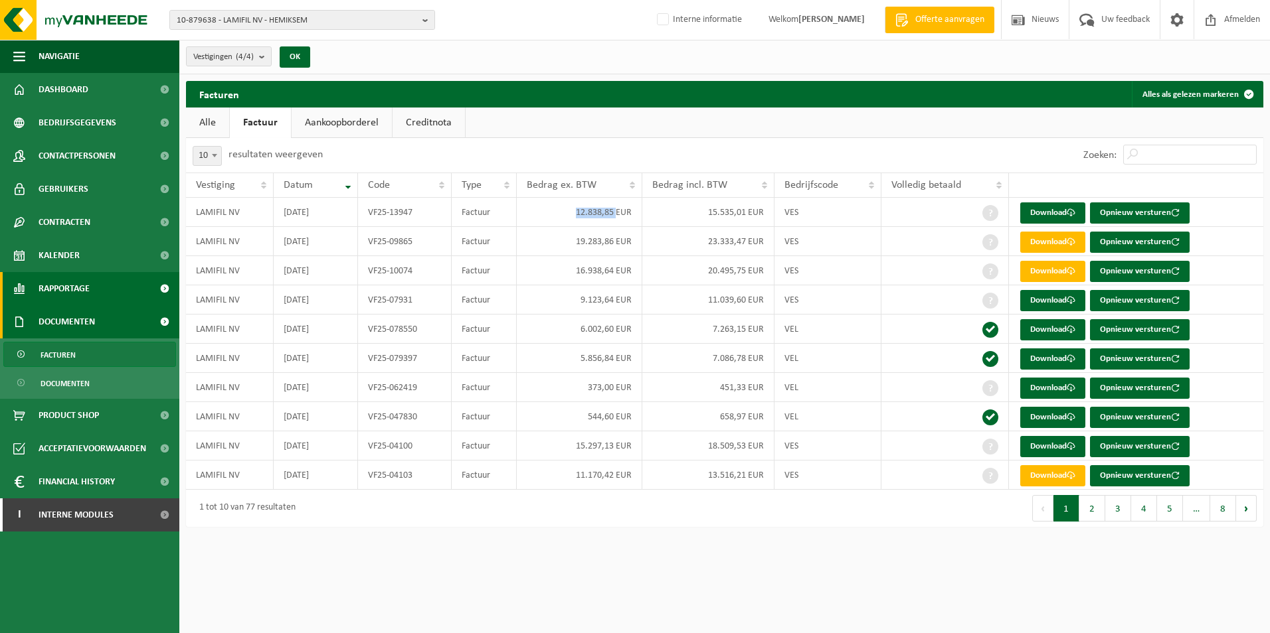
click at [106, 290] on link "Rapportage" at bounding box center [89, 288] width 179 height 33
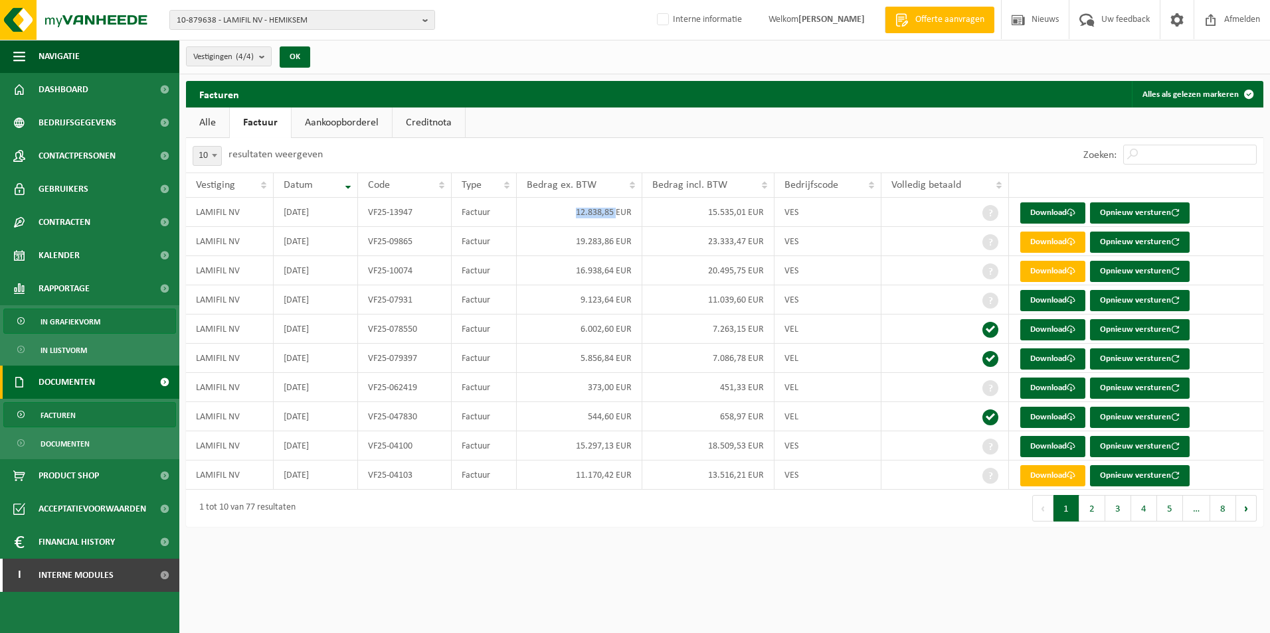
click at [94, 321] on span "In grafiekvorm" at bounding box center [71, 321] width 60 height 25
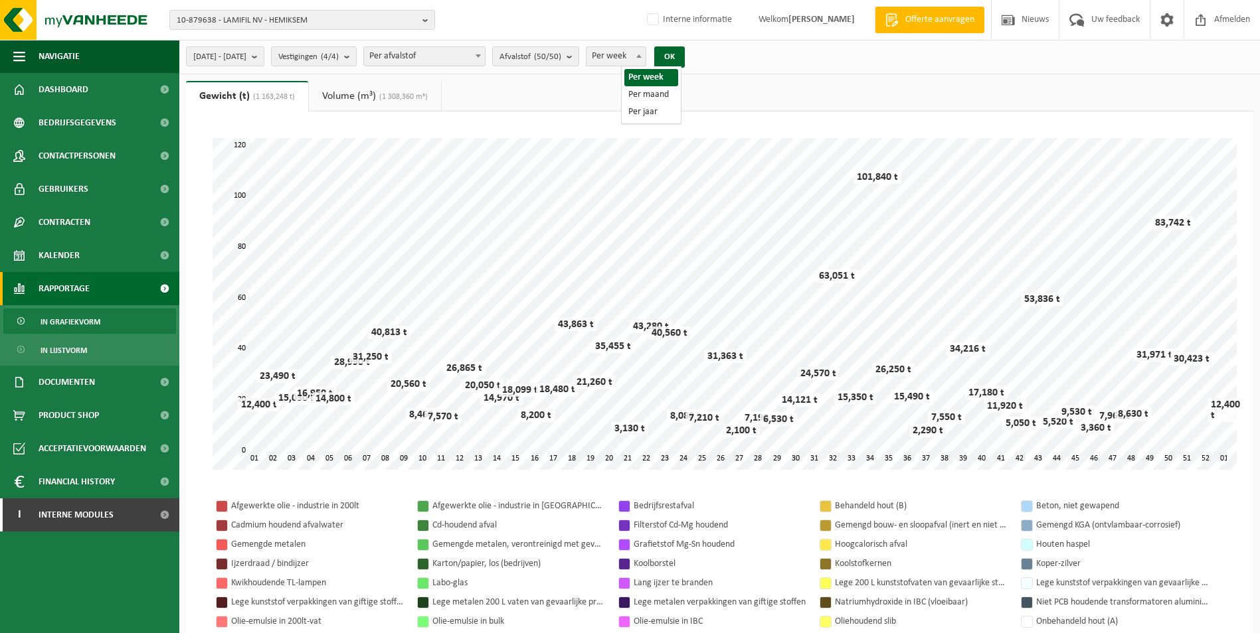
click at [645, 51] on span at bounding box center [638, 55] width 13 height 17
click at [264, 55] on button "2024-01-01 - 2024-12-31" at bounding box center [225, 56] width 78 height 20
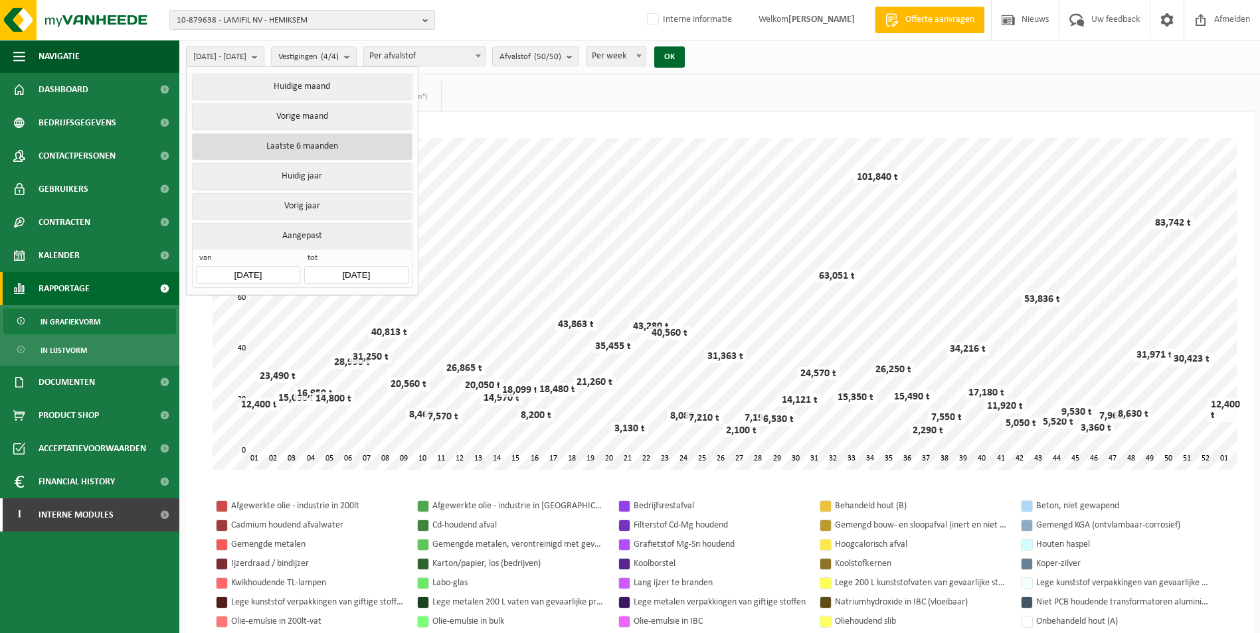
click at [315, 146] on button "Laatste 6 maanden" at bounding box center [302, 146] width 220 height 27
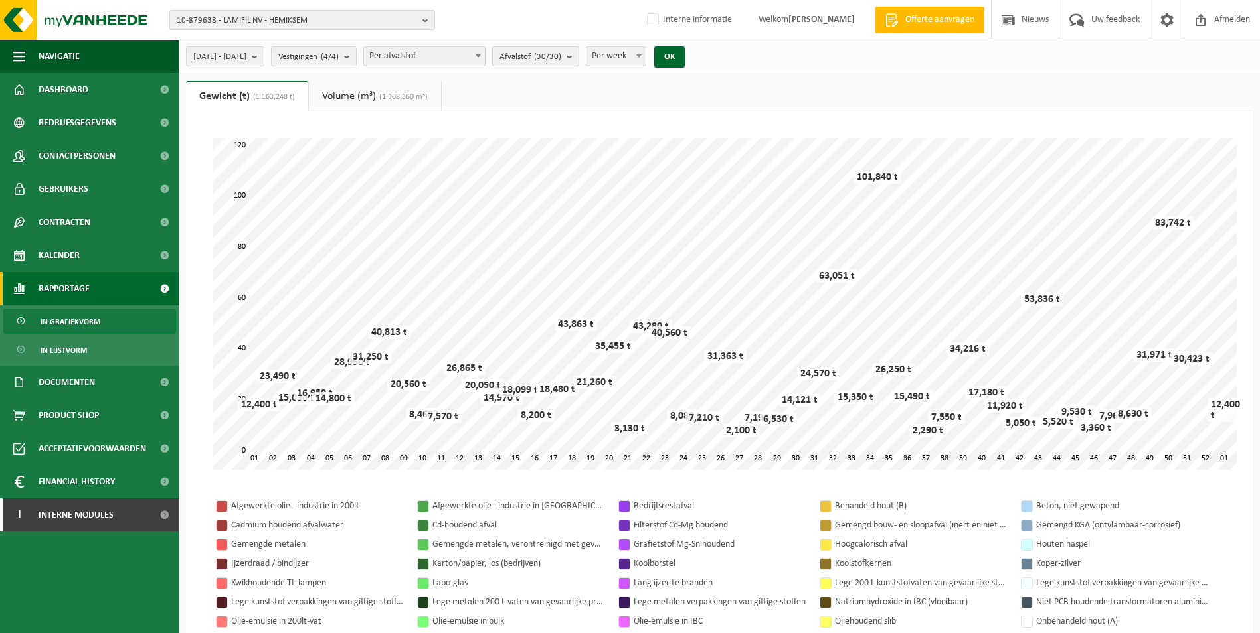
click at [561, 57] on count "(30/30)" at bounding box center [547, 56] width 27 height 9
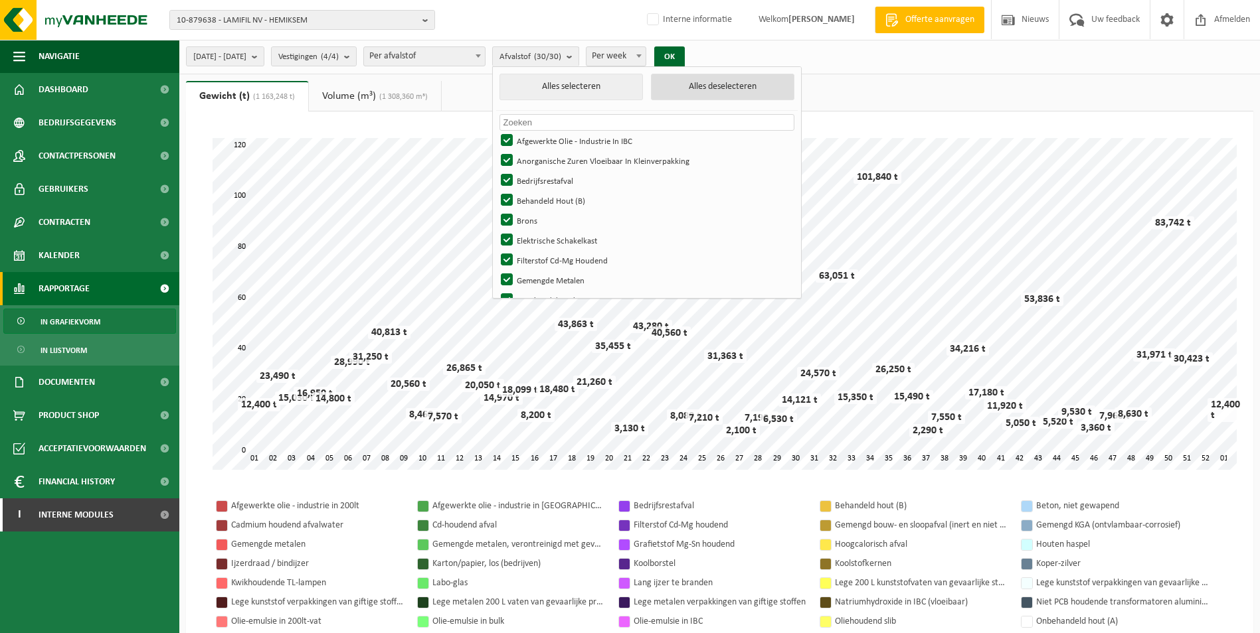
click at [748, 87] on button "Alles deselecteren" at bounding box center [722, 87] width 143 height 27
checkbox input "false"
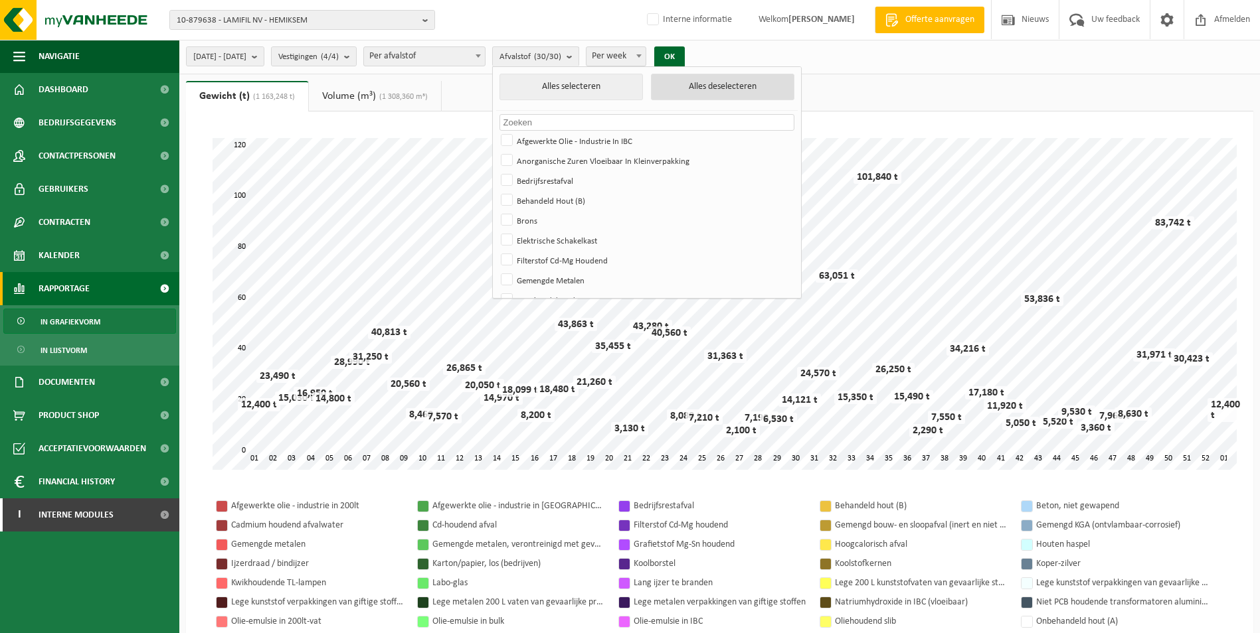
checkbox input "false"
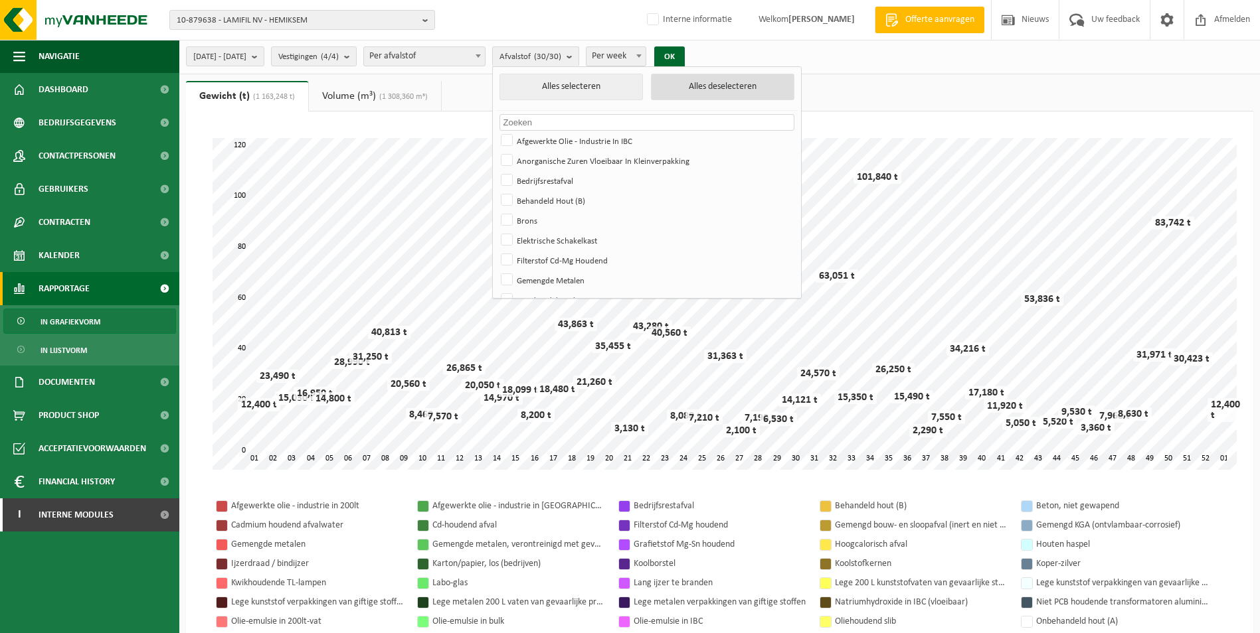
checkbox input "false"
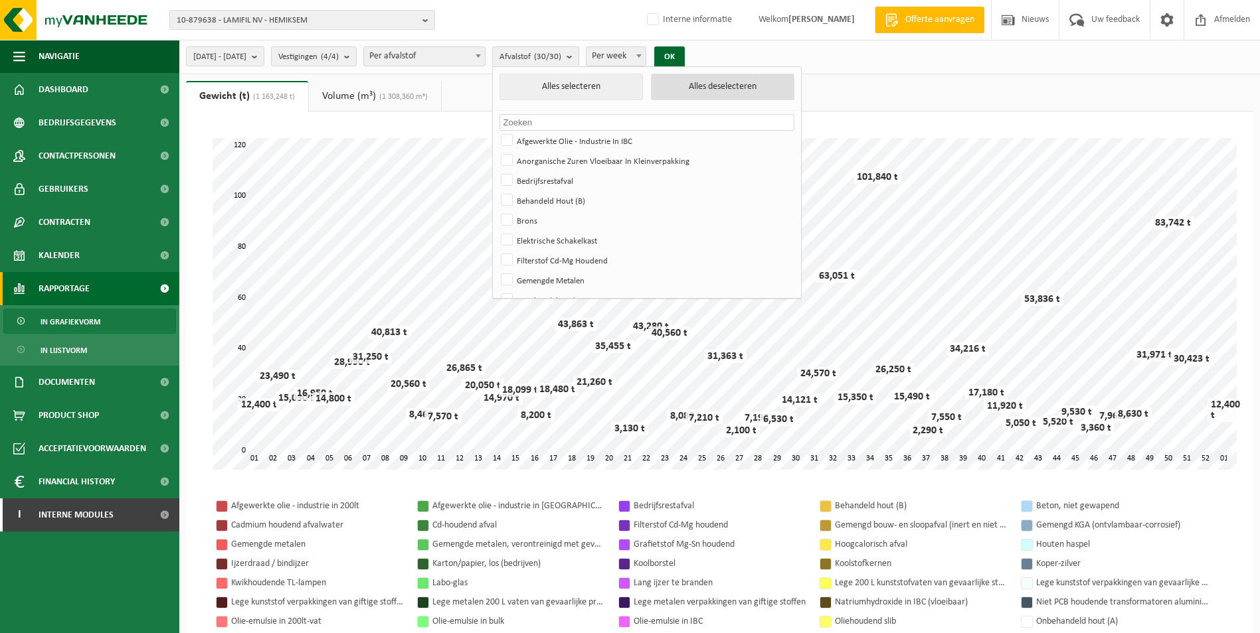
checkbox input "false"
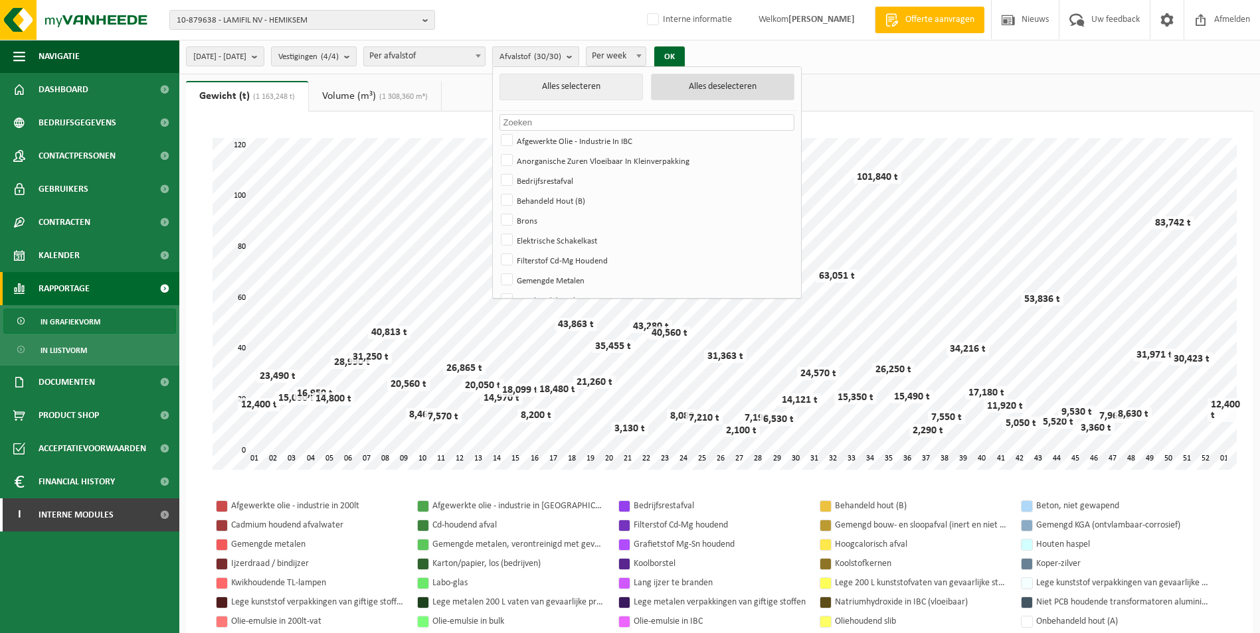
checkbox input "false"
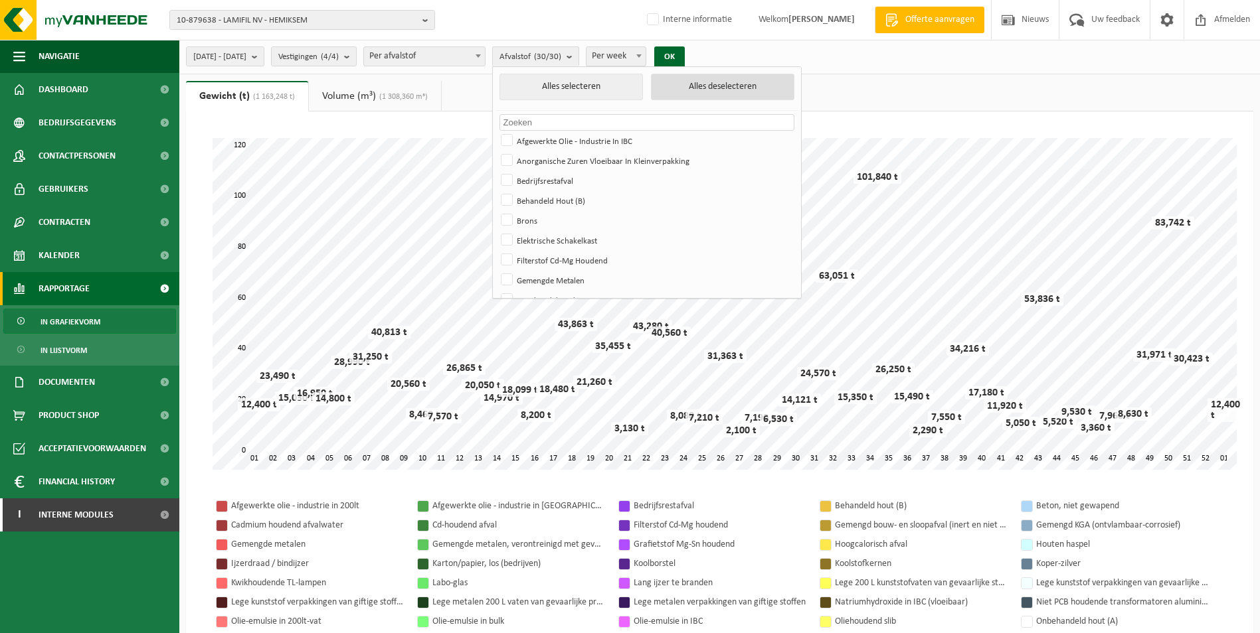
checkbox input "false"
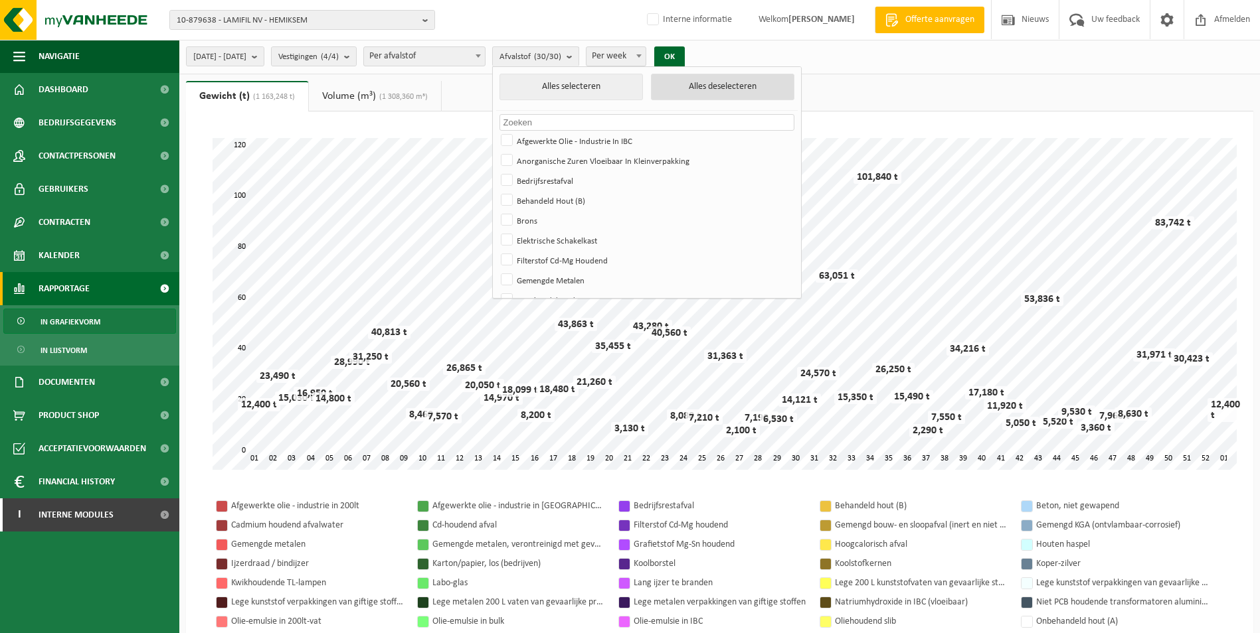
checkbox input "false"
click at [601, 108] on li "Alles selecteren Alles deselecteren" at bounding box center [646, 92] width 301 height 37
click at [598, 129] on input "text" at bounding box center [646, 122] width 295 height 17
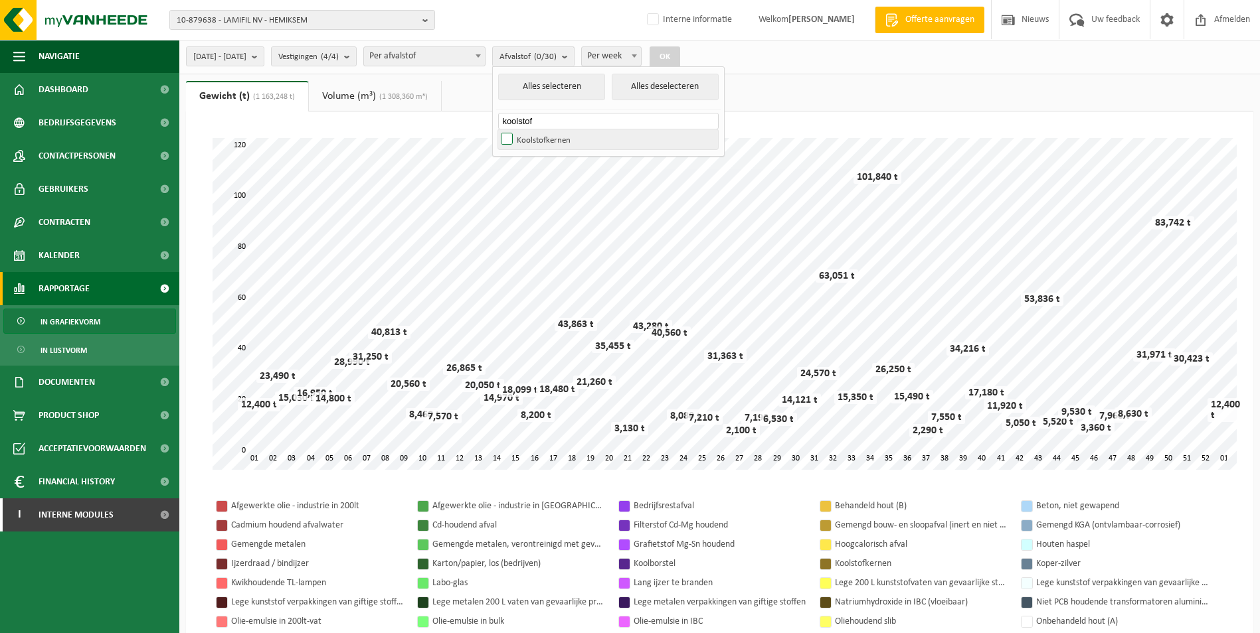
type input "koolstof"
click at [544, 139] on label "Koolstofkernen" at bounding box center [608, 139] width 220 height 20
click at [496, 129] on input "Koolstofkernen" at bounding box center [495, 129] width 1 height 1
checkbox input "true"
click at [680, 52] on button "OK" at bounding box center [664, 56] width 31 height 21
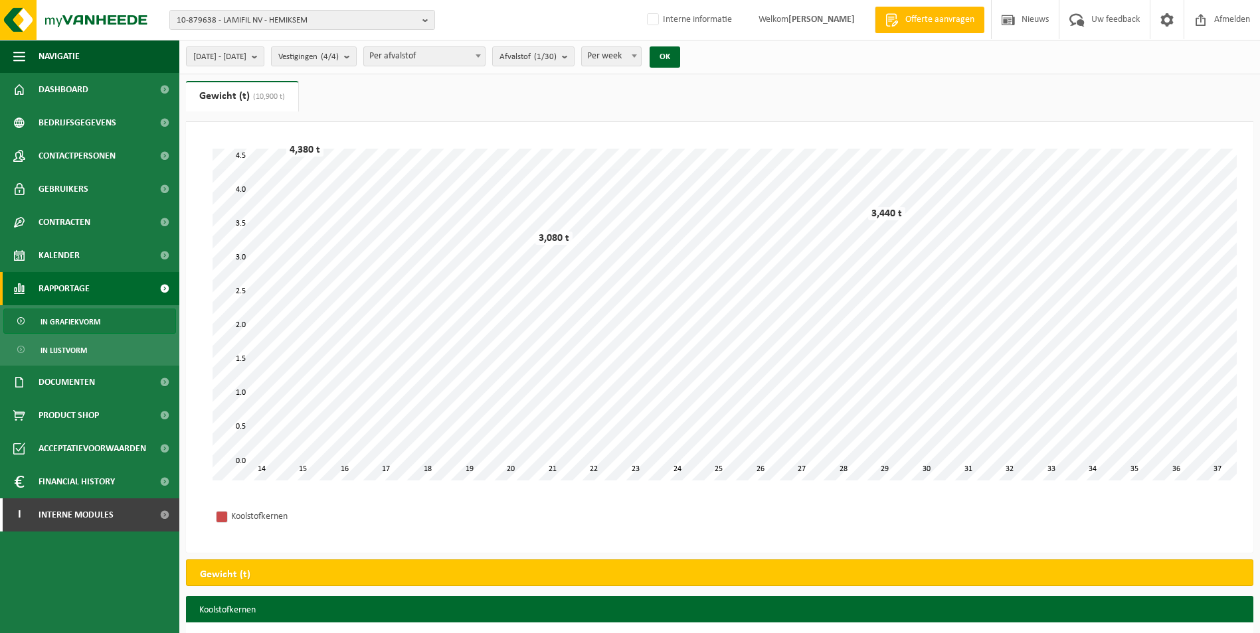
click at [641, 58] on span "Per week" at bounding box center [611, 56] width 59 height 19
select select "2"
click at [680, 52] on button "OK" at bounding box center [664, 56] width 31 height 21
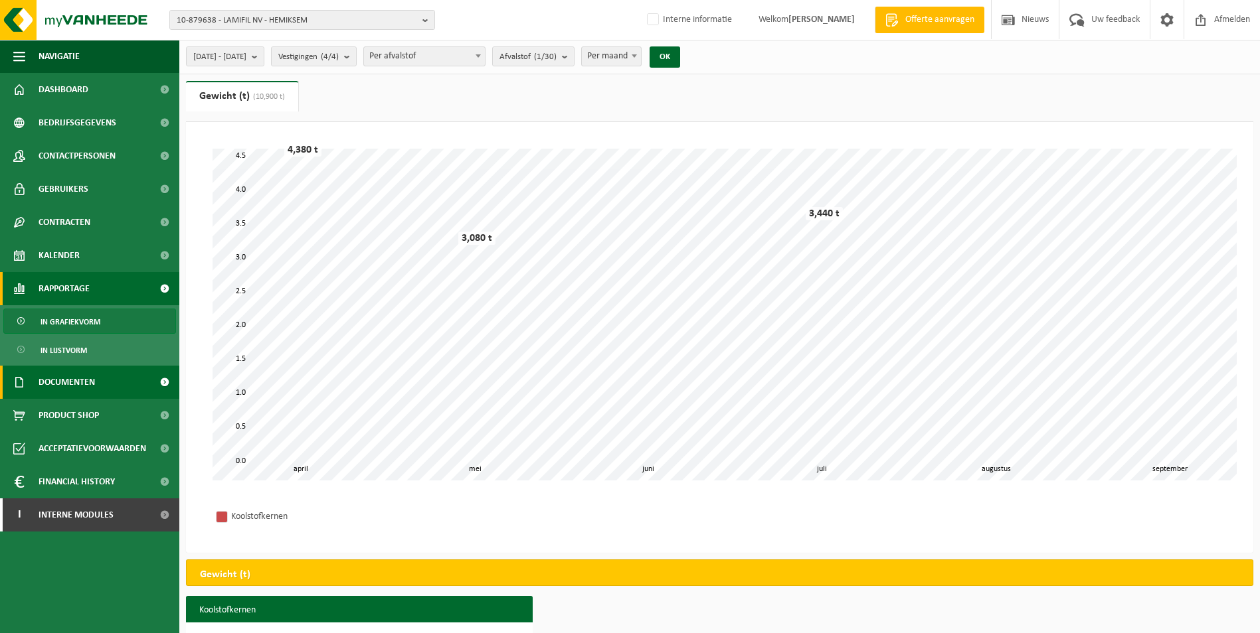
click at [88, 380] on span "Documenten" at bounding box center [67, 382] width 56 height 33
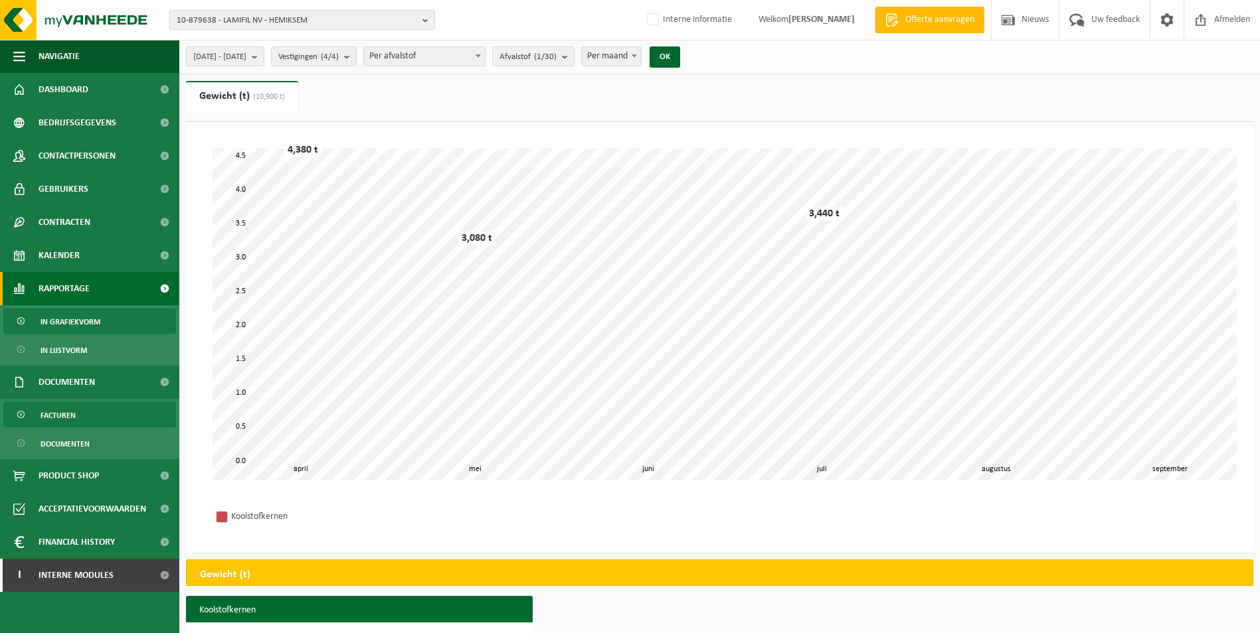
click at [91, 414] on link "Facturen" at bounding box center [89, 414] width 173 height 25
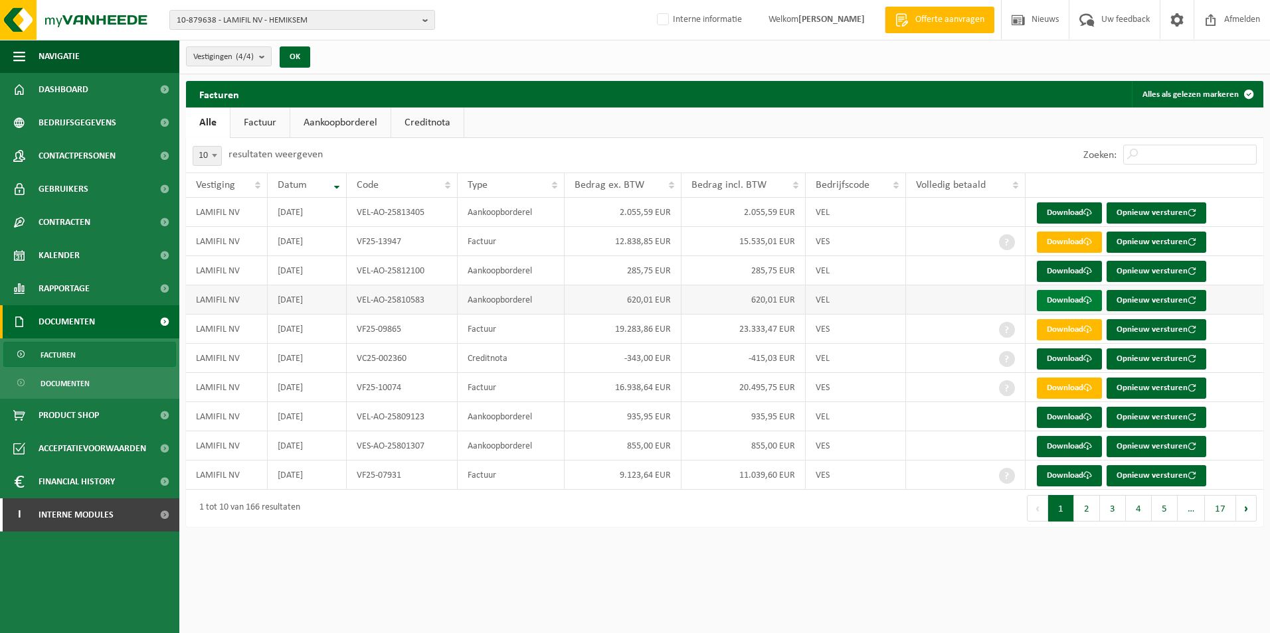
click at [1060, 303] on link "Download" at bounding box center [1069, 300] width 65 height 21
click at [101, 294] on link "Rapportage" at bounding box center [89, 288] width 179 height 33
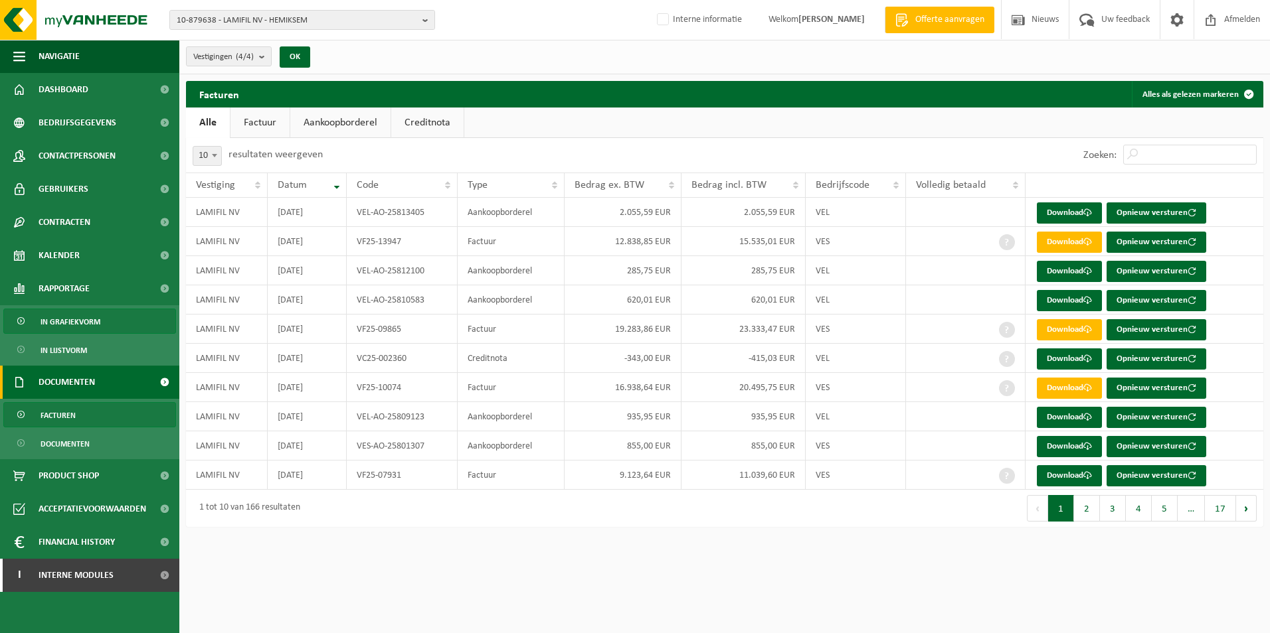
click at [106, 317] on link "In grafiekvorm" at bounding box center [89, 321] width 173 height 25
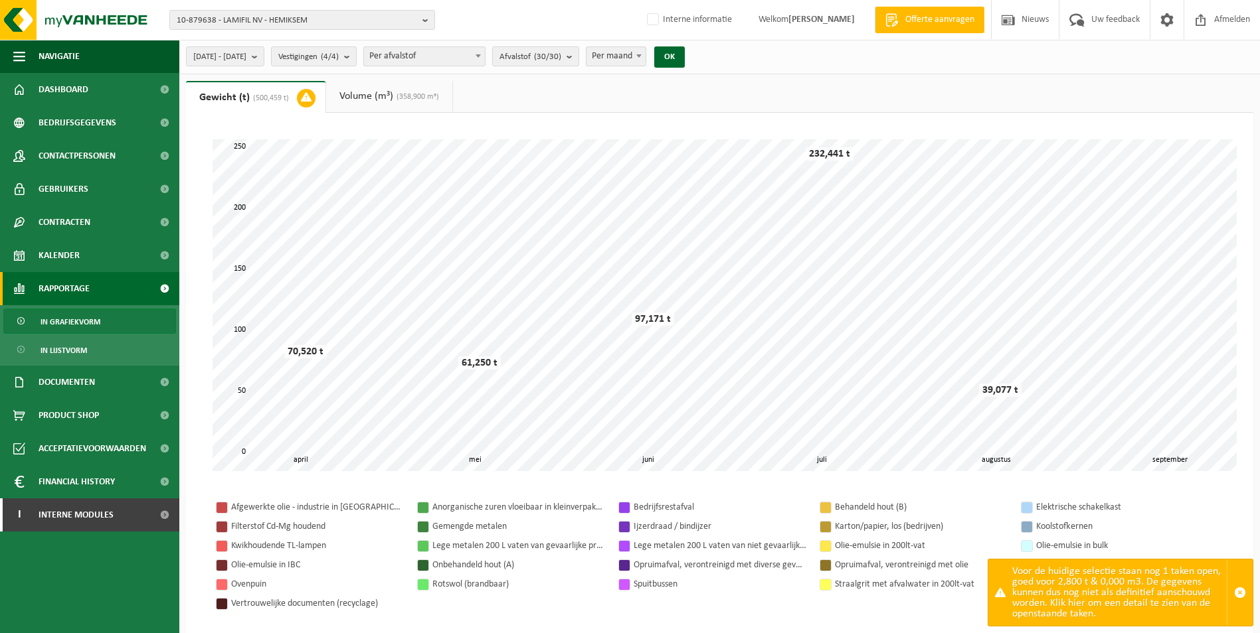
click at [645, 55] on span "Per maand" at bounding box center [615, 56] width 59 height 19
click at [561, 54] on count "(30/30)" at bounding box center [547, 56] width 27 height 9
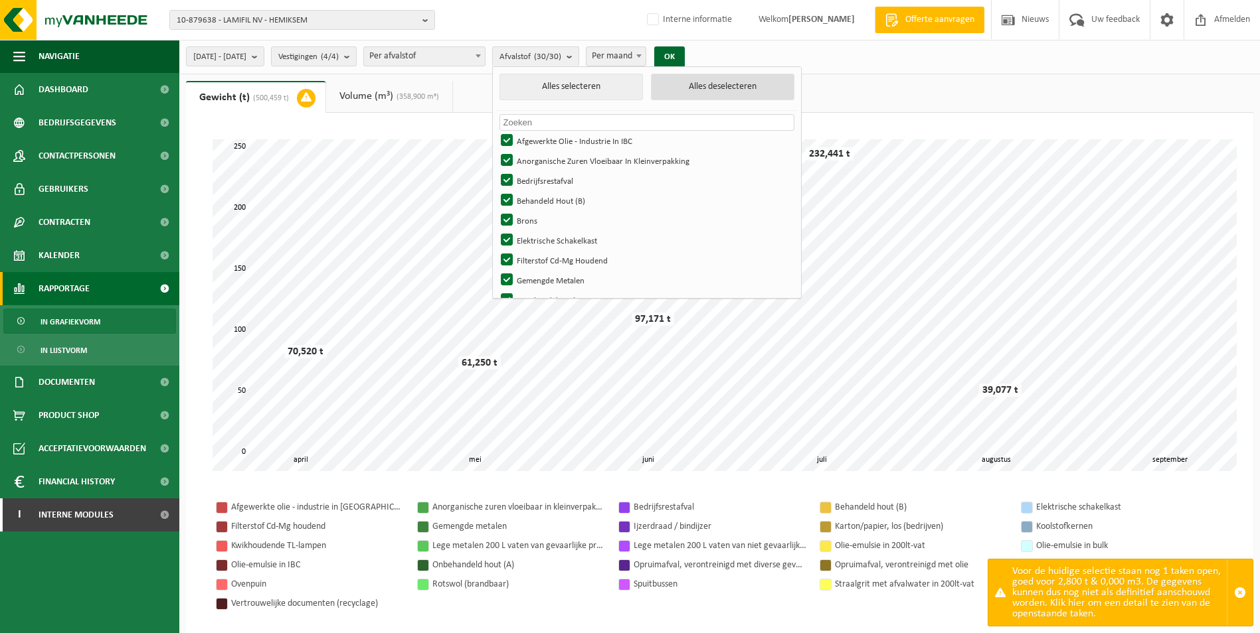
click at [724, 89] on button "Alles deselecteren" at bounding box center [722, 87] width 143 height 27
checkbox input "false"
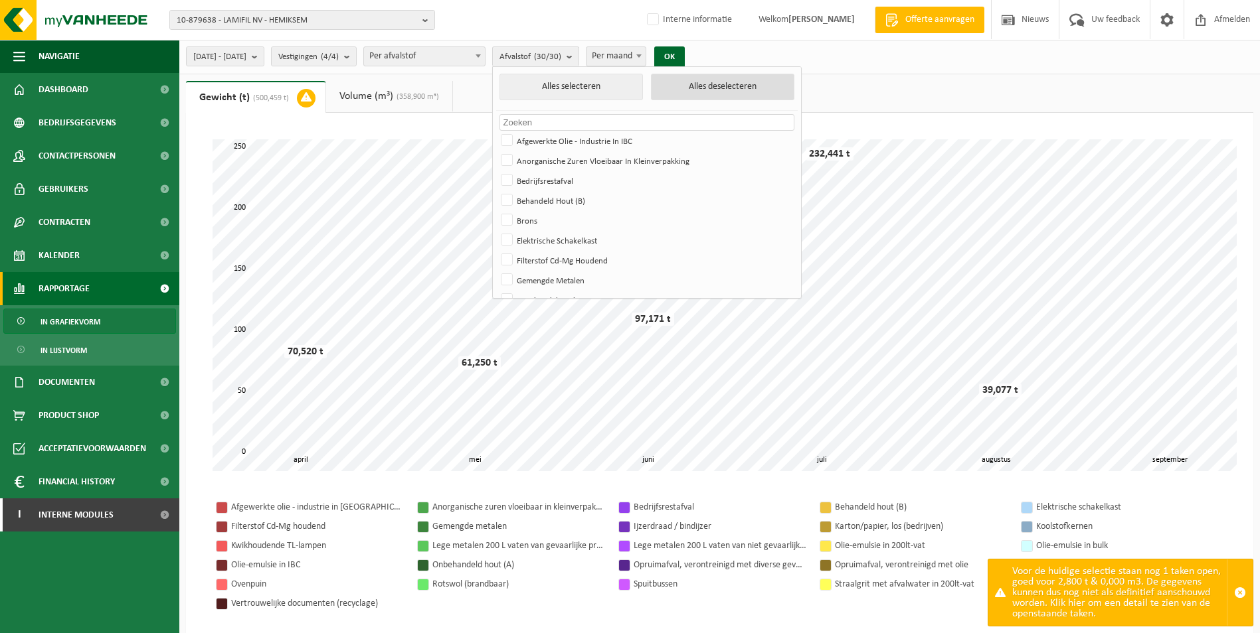
checkbox input "false"
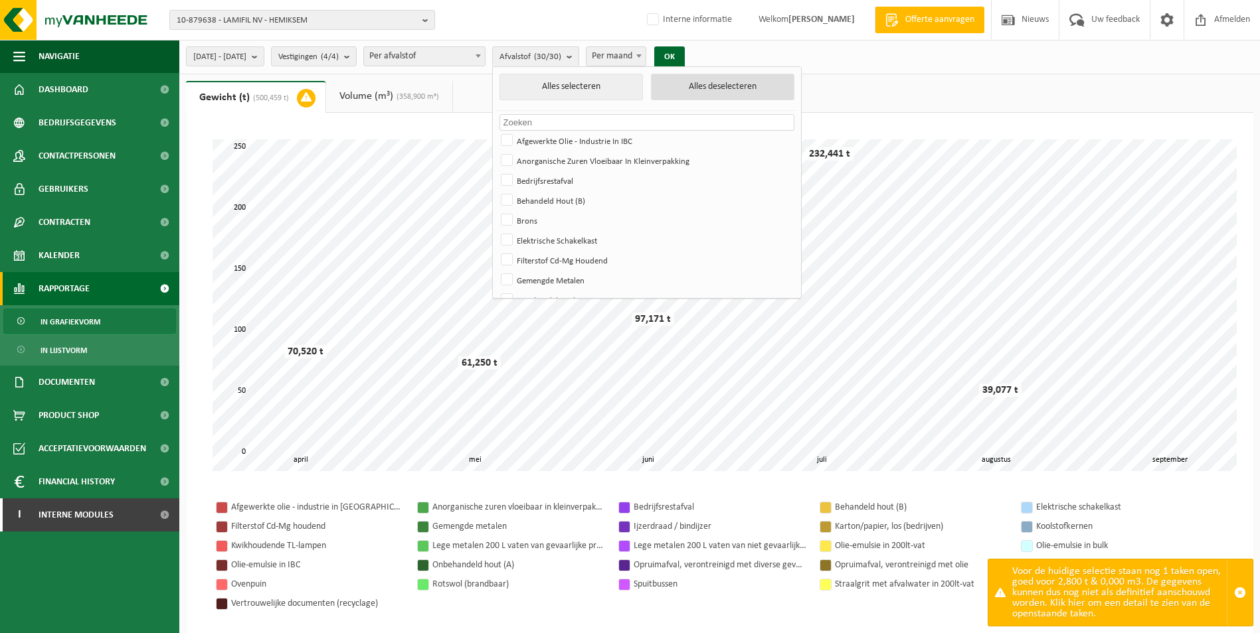
checkbox input "false"
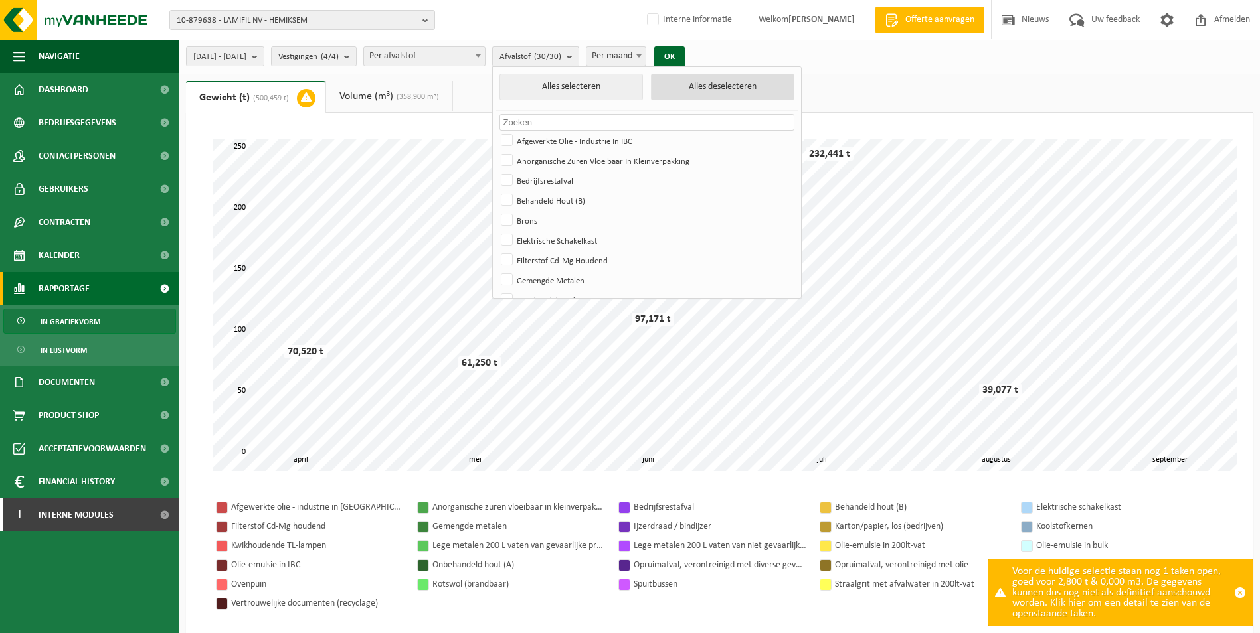
checkbox input "false"
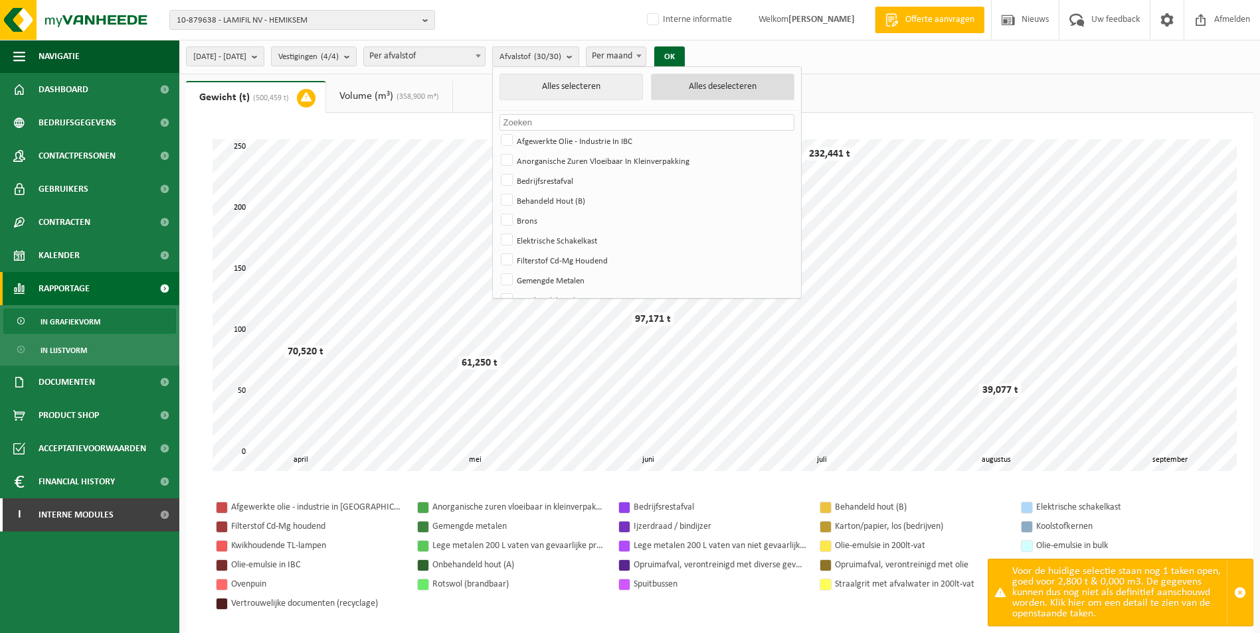
checkbox input "false"
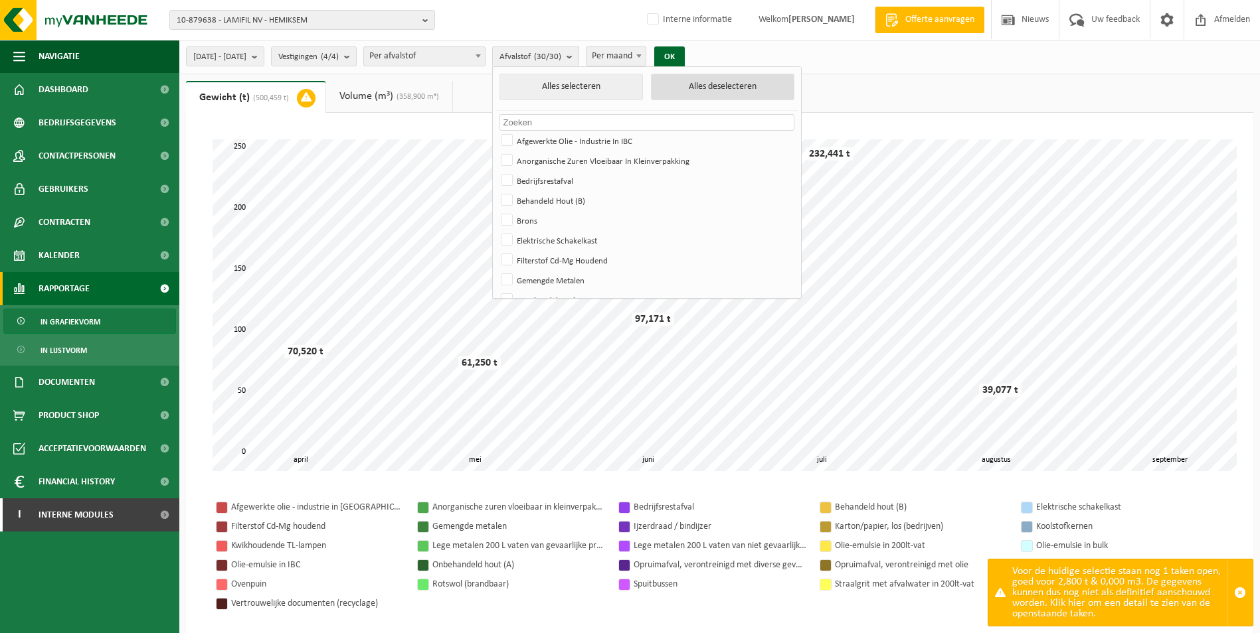
checkbox input "false"
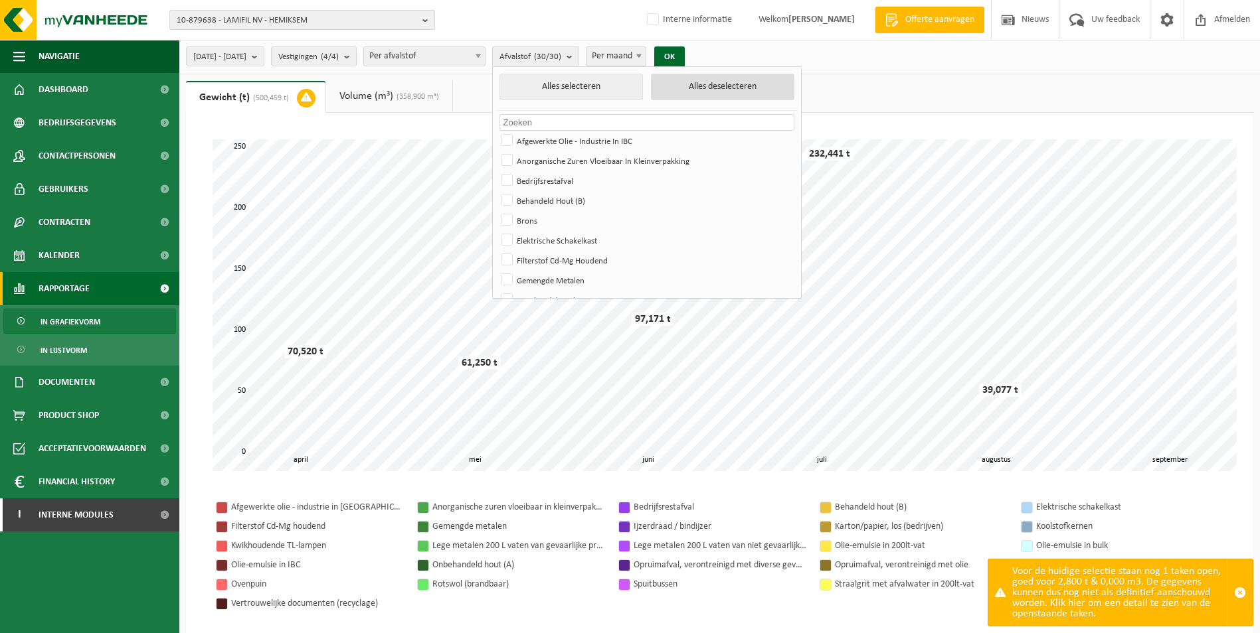
checkbox input "false"
click at [634, 119] on input "text" at bounding box center [646, 122] width 295 height 17
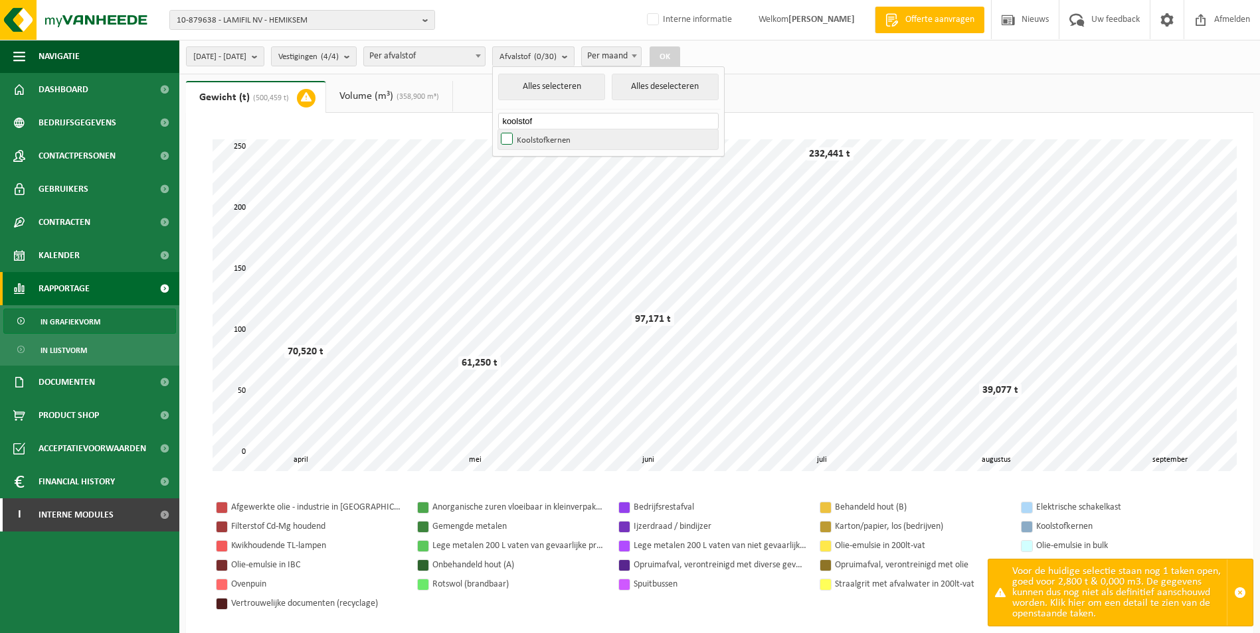
type input "koolstof"
click at [545, 135] on label "Koolstofkernen" at bounding box center [608, 139] width 220 height 20
click at [496, 129] on input "Koolstofkernen" at bounding box center [495, 129] width 1 height 1
checkbox input "true"
click at [680, 54] on button "OK" at bounding box center [664, 56] width 31 height 21
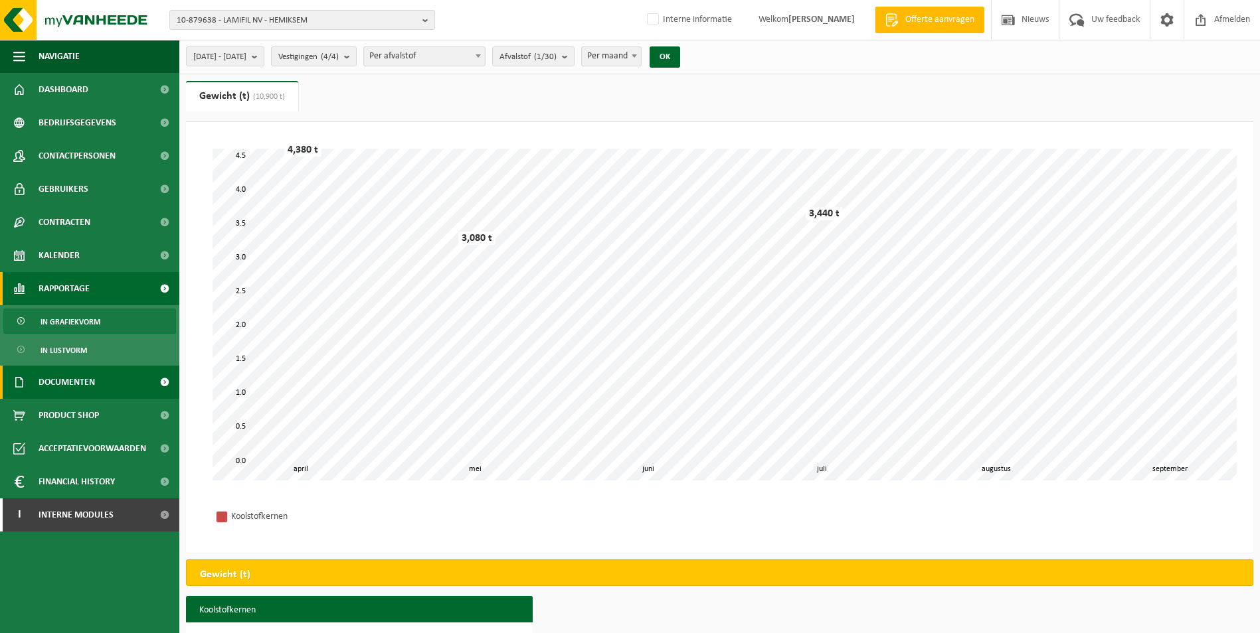
click at [111, 382] on link "Documenten" at bounding box center [89, 382] width 179 height 33
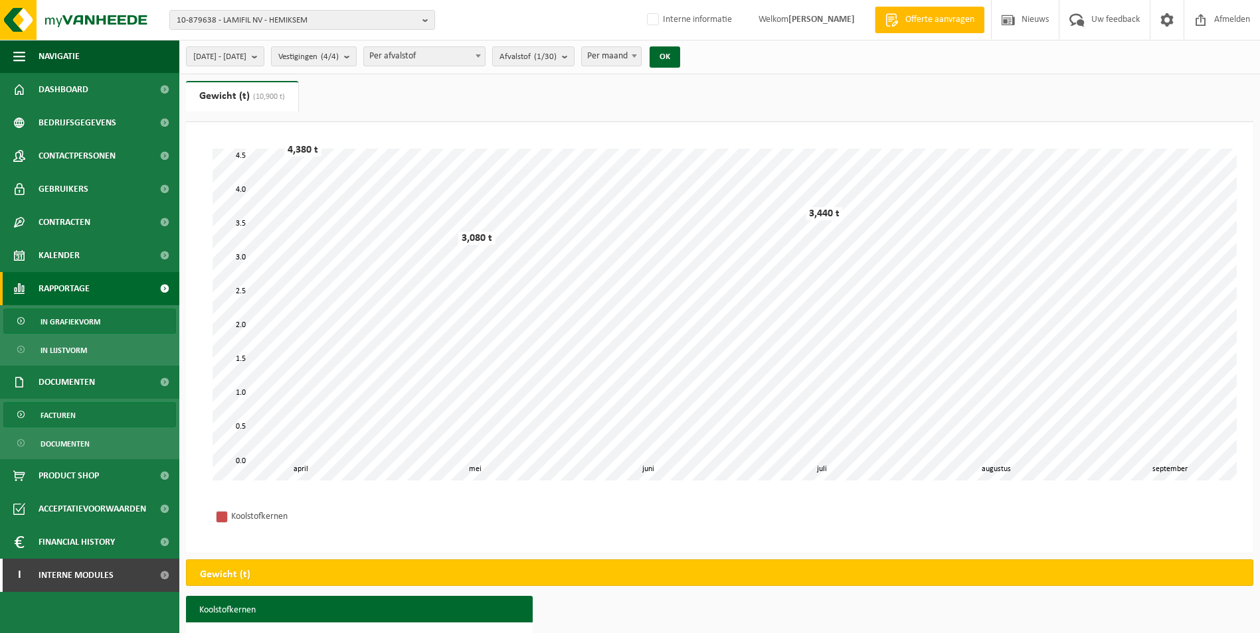
click at [82, 407] on link "Facturen" at bounding box center [89, 414] width 173 height 25
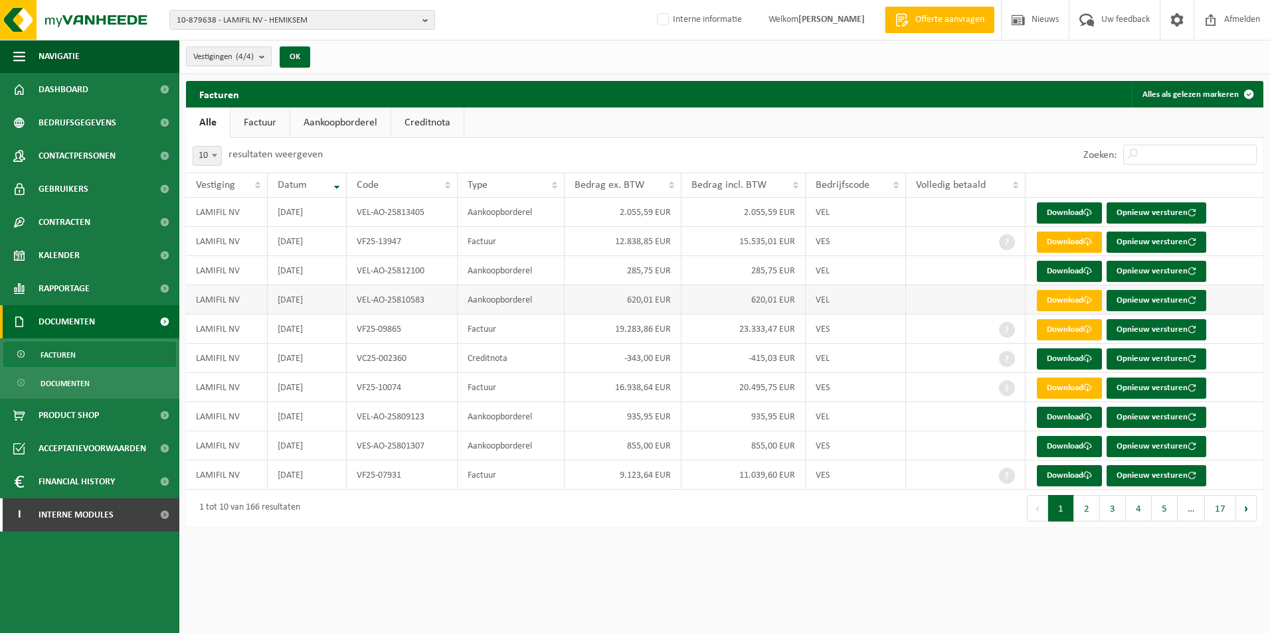
click at [336, 296] on td "[DATE]" at bounding box center [307, 300] width 79 height 29
drag, startPoint x: 599, startPoint y: 295, endPoint x: 801, endPoint y: 301, distance: 202.6
click at [801, 301] on tr "LAMIFIL NV [DATE] VEL-AO-25810583 Aankoopborderel 620,01 EUR 620,01 EUR VEL Dow…" at bounding box center [724, 300] width 1077 height 29
click at [260, 126] on link "Factuur" at bounding box center [259, 123] width 59 height 31
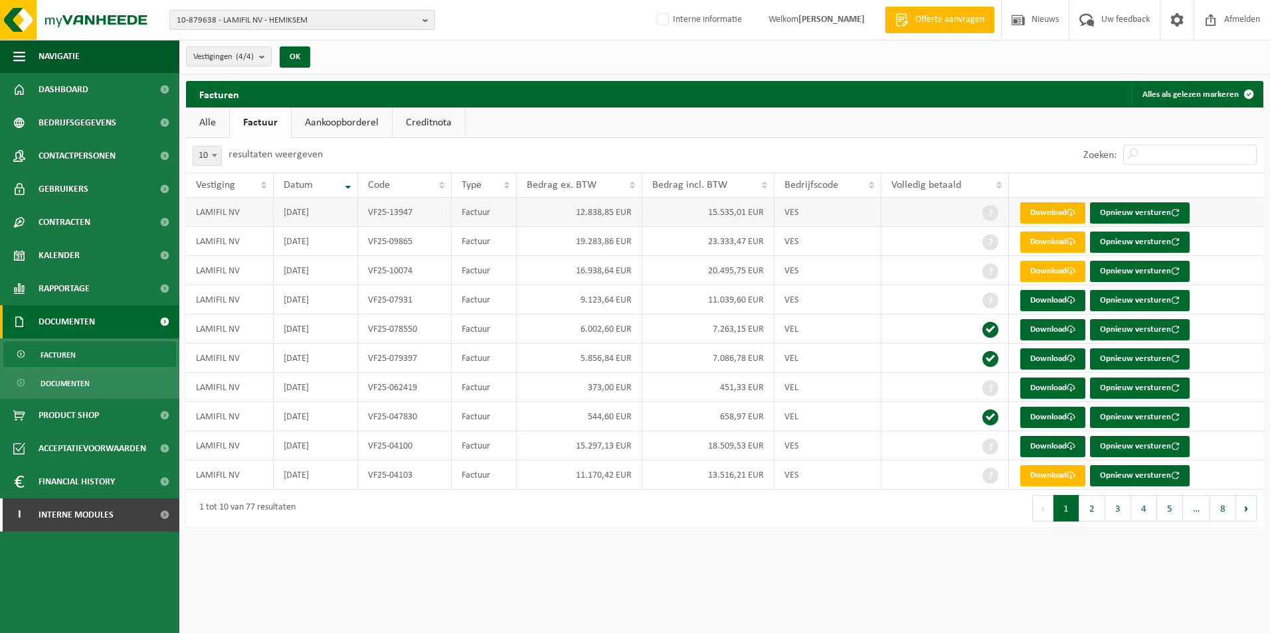
click at [1054, 214] on link "Download" at bounding box center [1052, 213] width 65 height 21
click at [329, 121] on link "Aankoopborderel" at bounding box center [342, 123] width 100 height 31
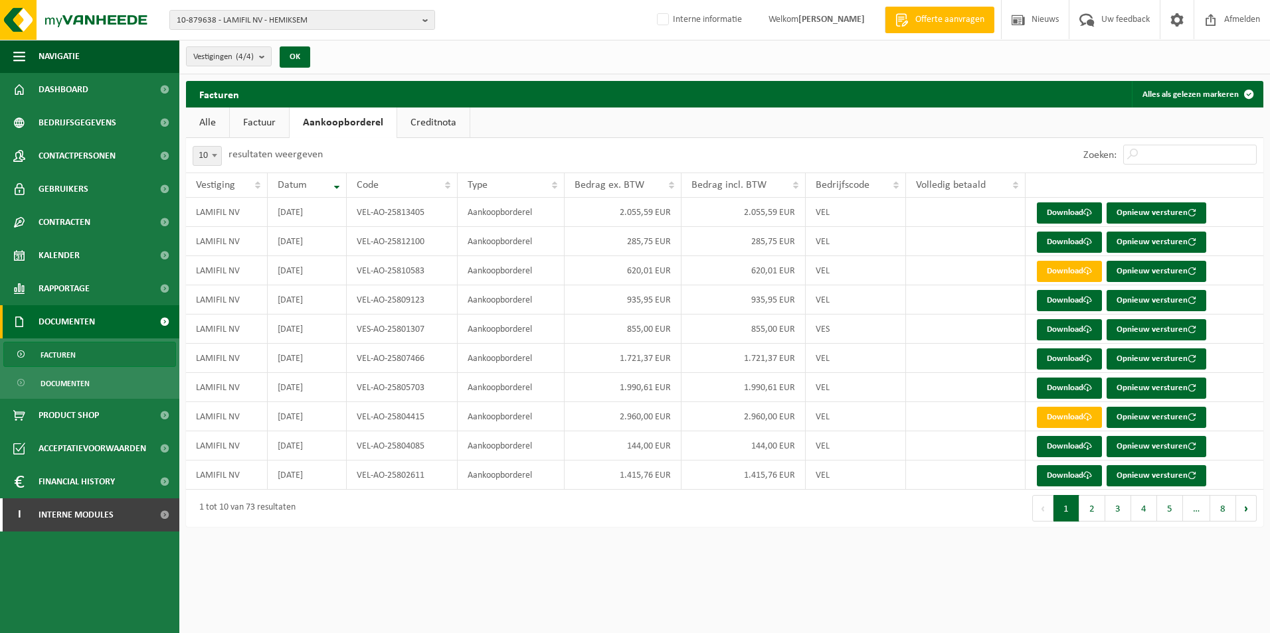
click at [202, 126] on link "Alle" at bounding box center [207, 123] width 43 height 31
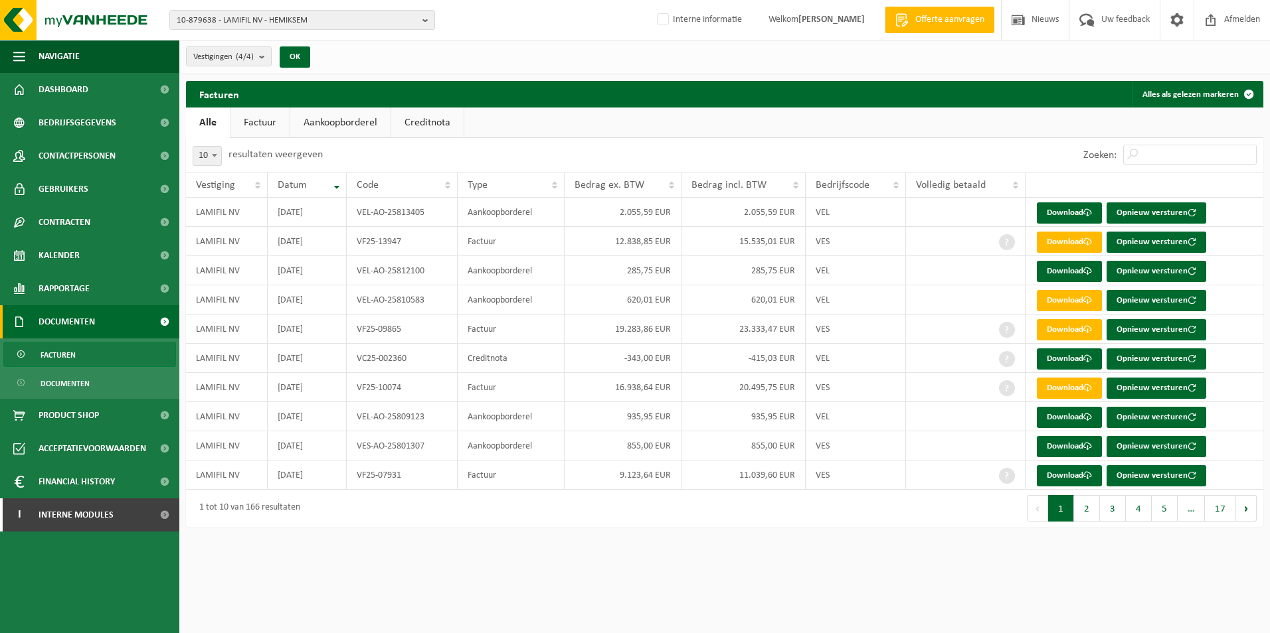
click at [91, 317] on span "Documenten" at bounding box center [67, 321] width 56 height 33
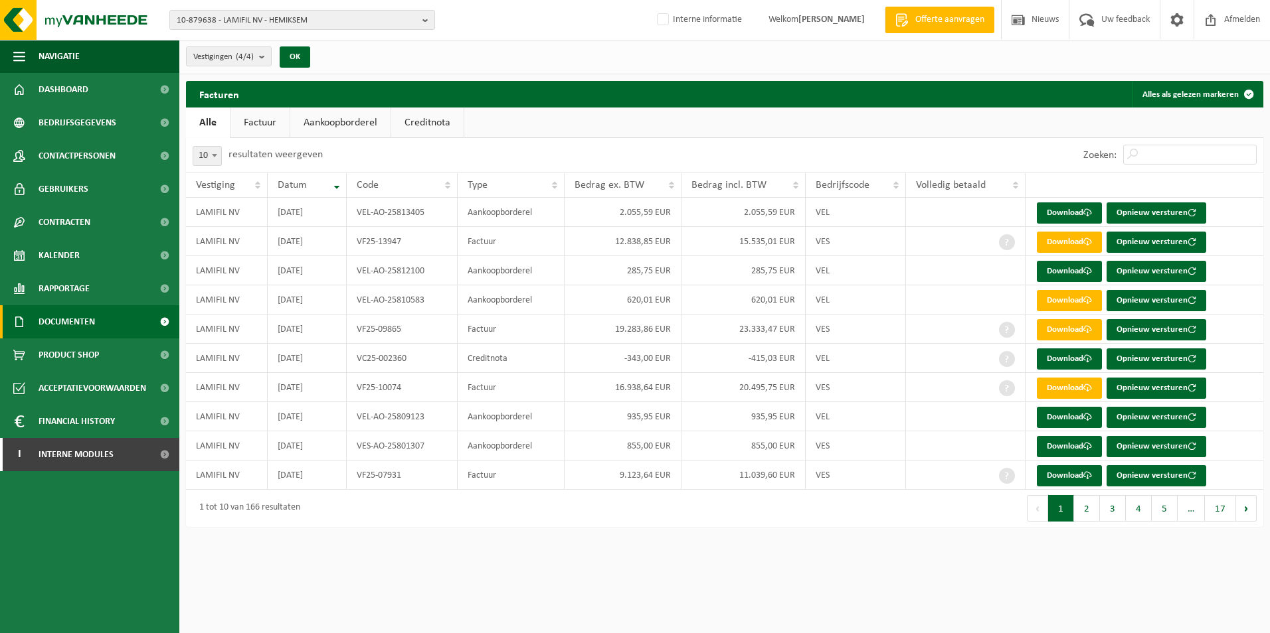
click at [98, 316] on link "Documenten" at bounding box center [89, 321] width 179 height 33
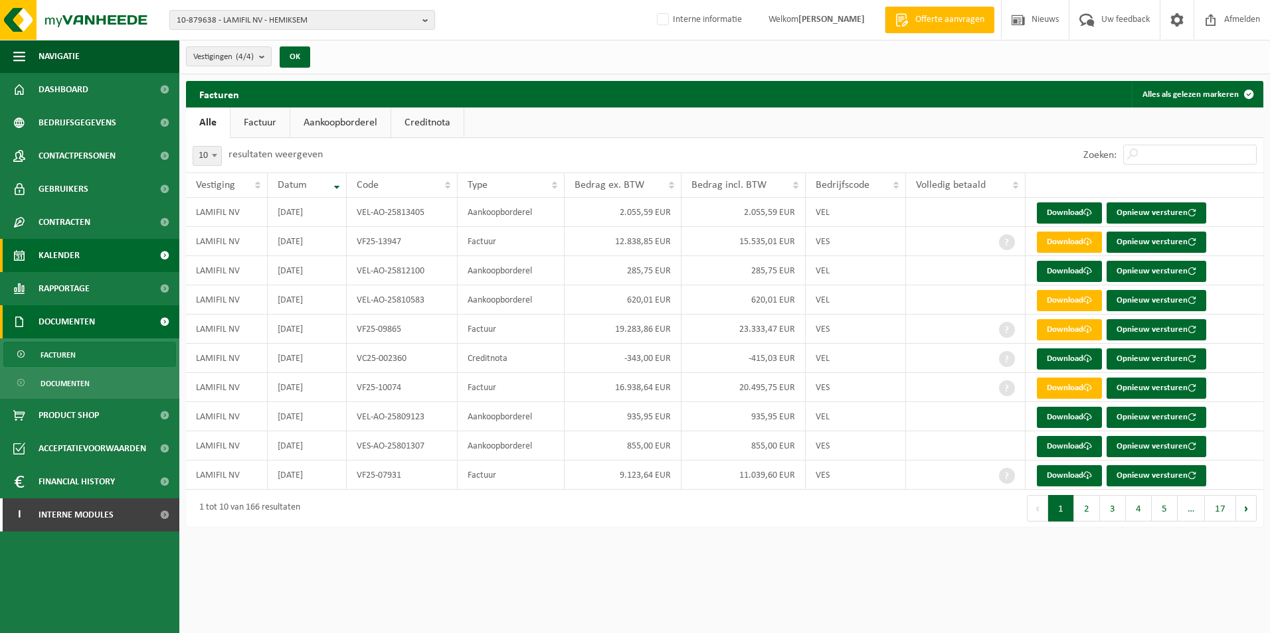
click at [123, 252] on link "Kalender" at bounding box center [89, 255] width 179 height 33
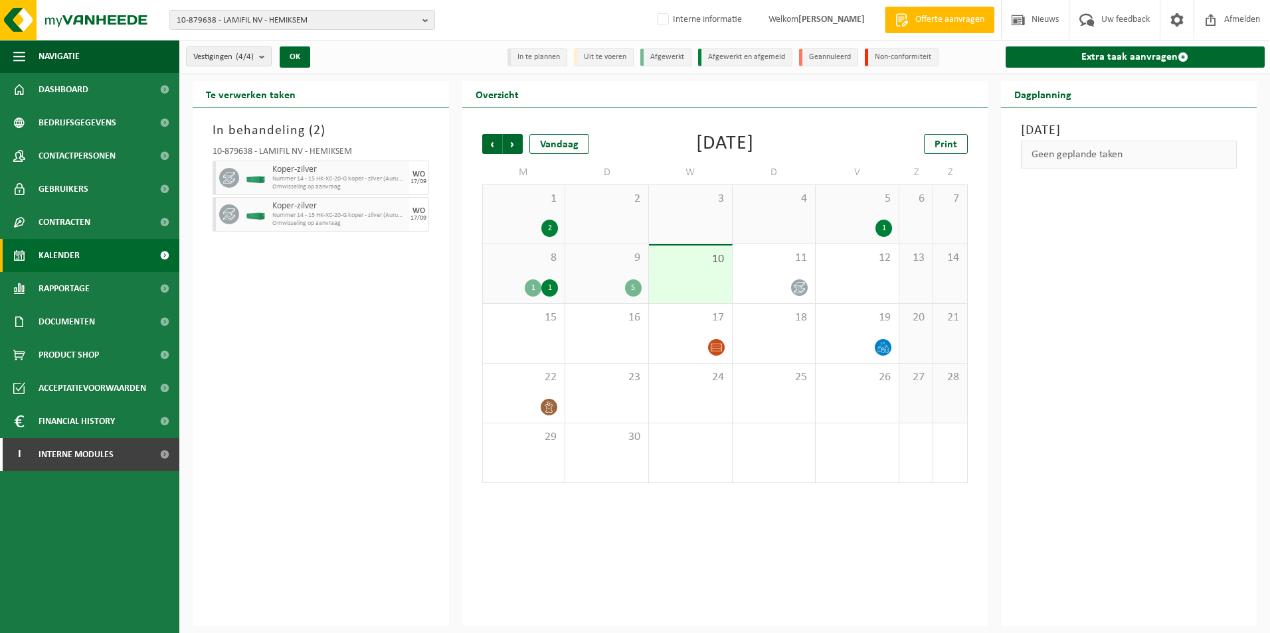
click at [267, 329] on div "In behandeling ( 2 ) 10-879638 - LAMIFIL NV - HEMIKSEM Koper-zilver Nummer 14 -…" at bounding box center [321, 367] width 256 height 519
